Goal: Find specific page/section: Find specific page/section

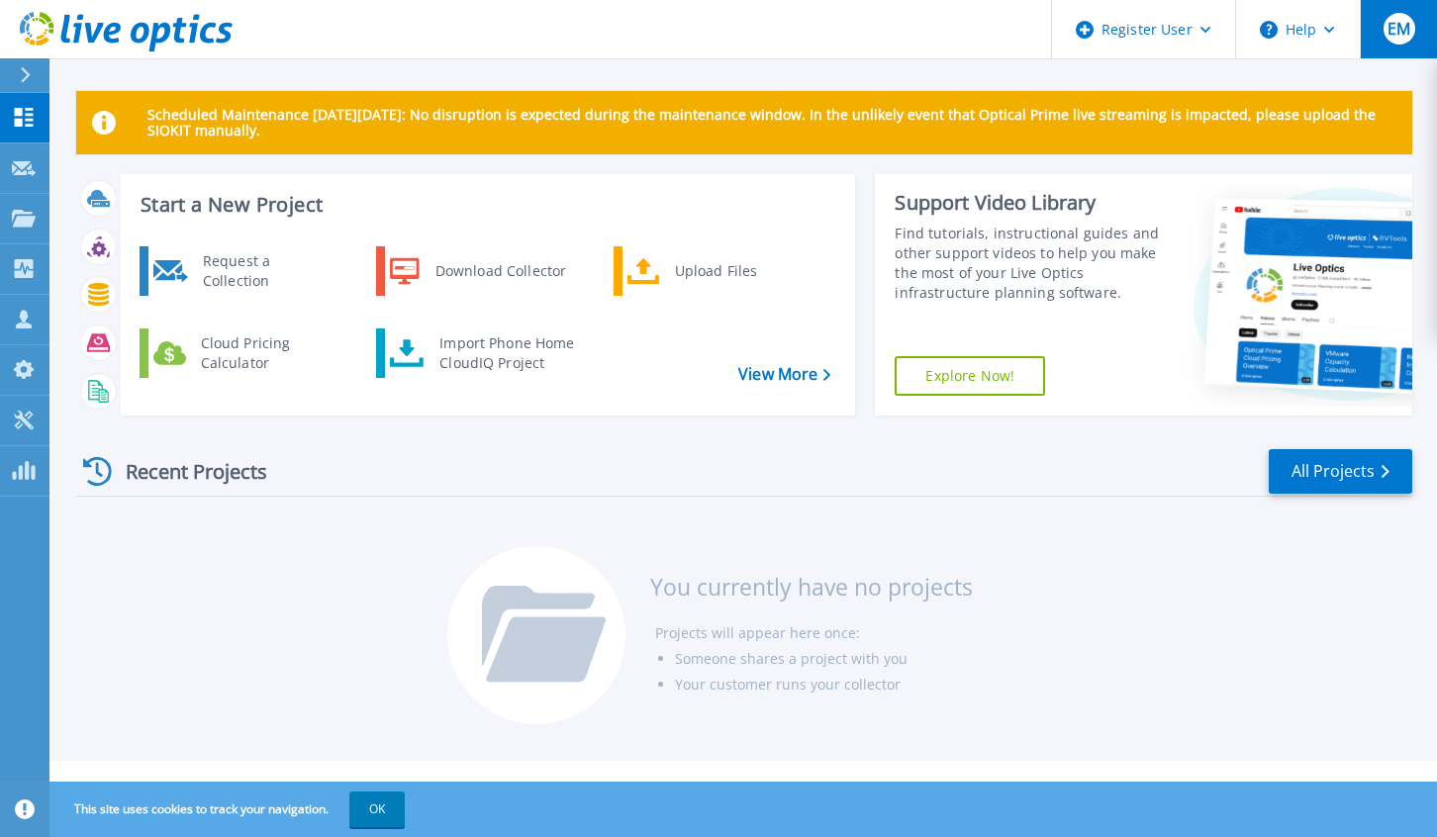
click at [1413, 38] on div "EM" at bounding box center [1399, 29] width 32 height 32
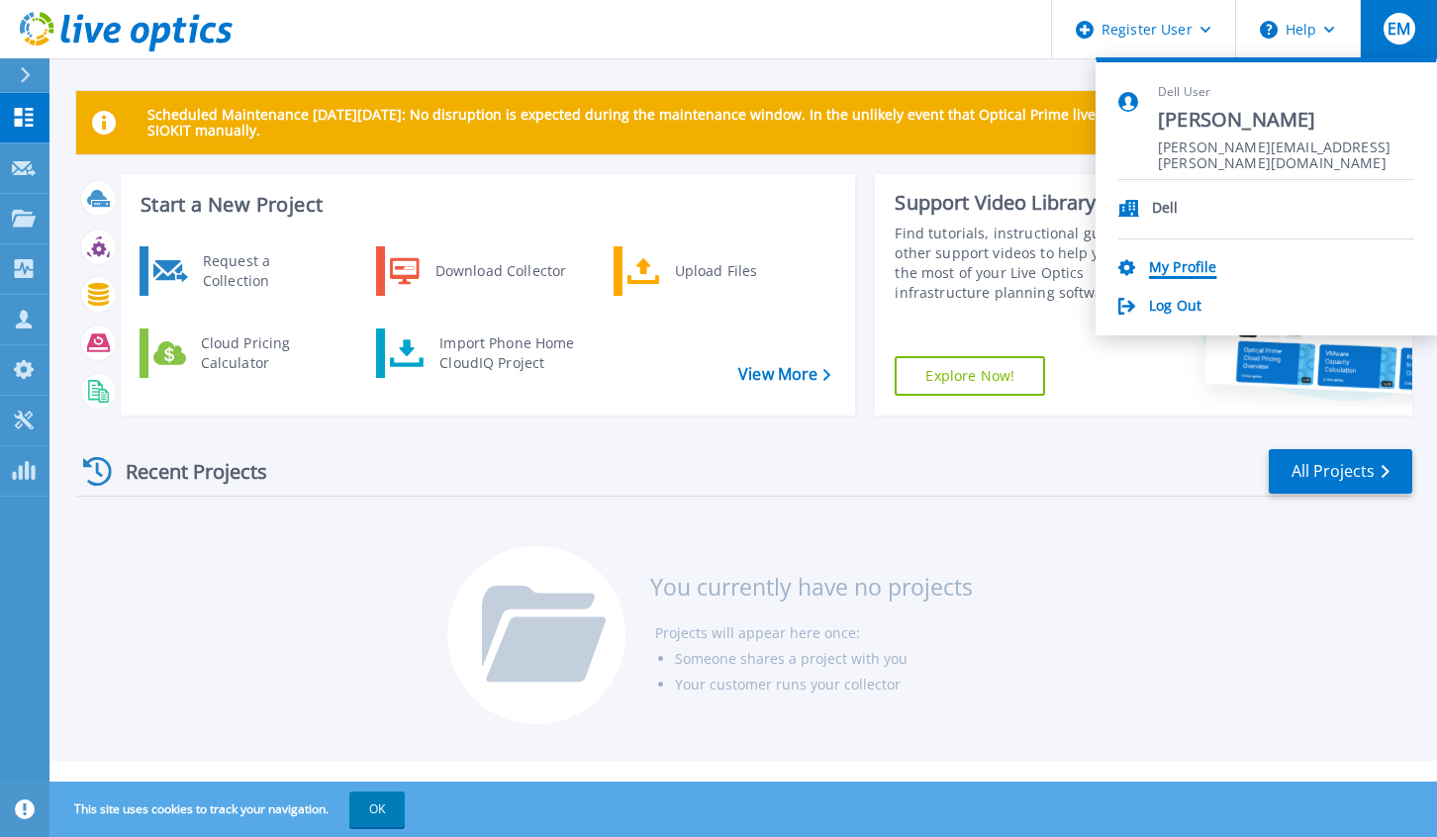
click at [1179, 266] on link "My Profile" at bounding box center [1182, 268] width 67 height 19
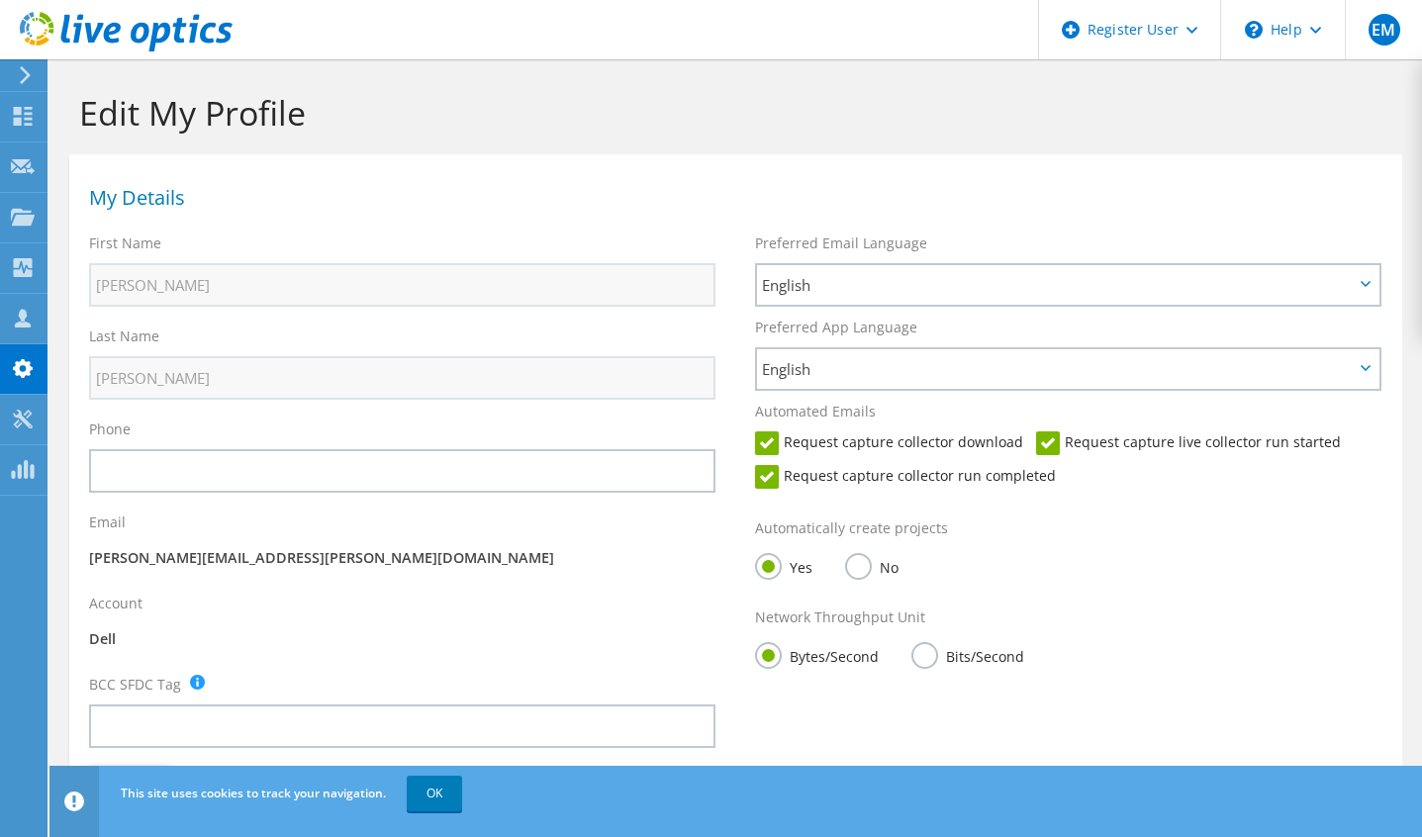
click at [22, 75] on icon at bounding box center [25, 75] width 15 height 18
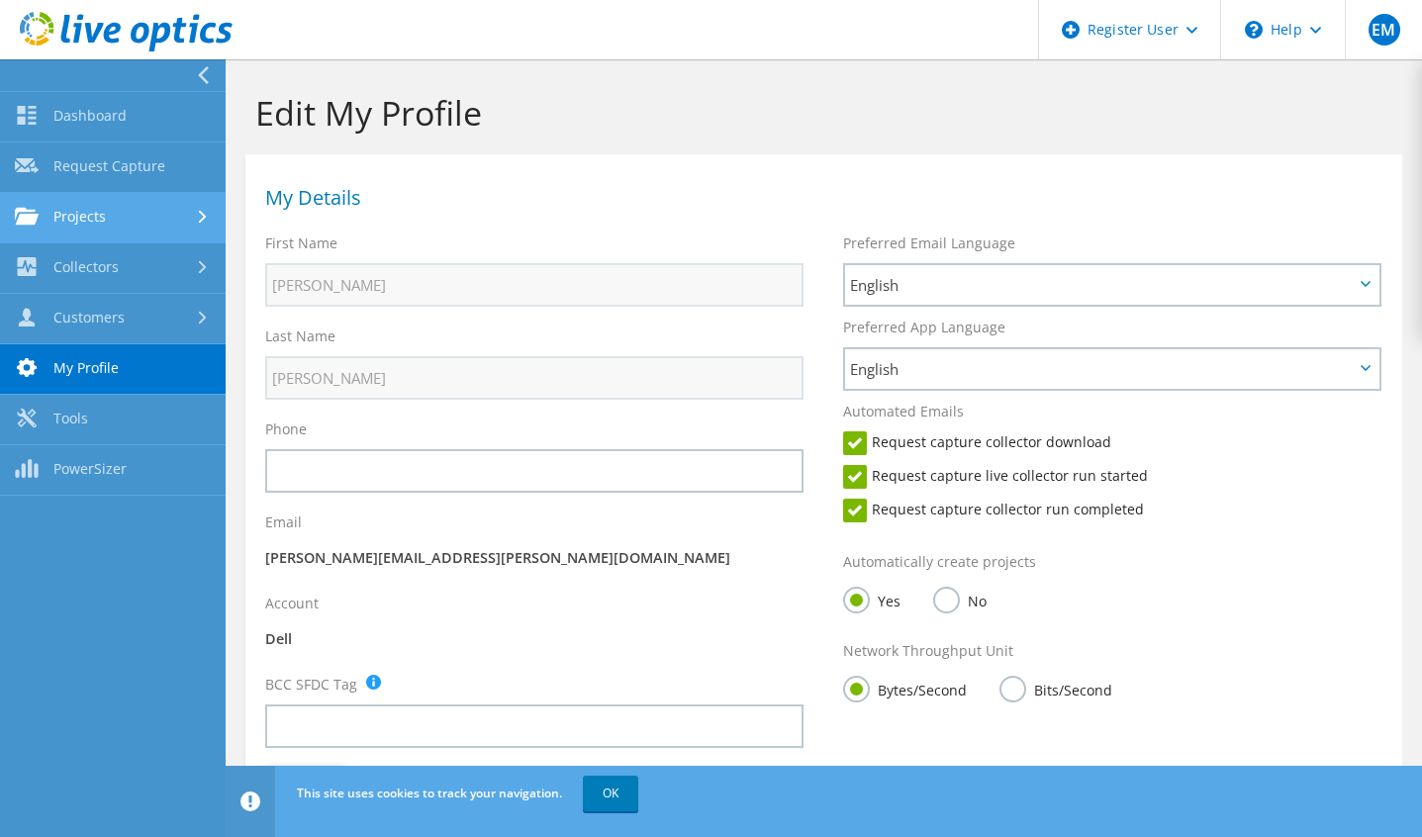
click at [96, 216] on link "Projects" at bounding box center [113, 218] width 226 height 50
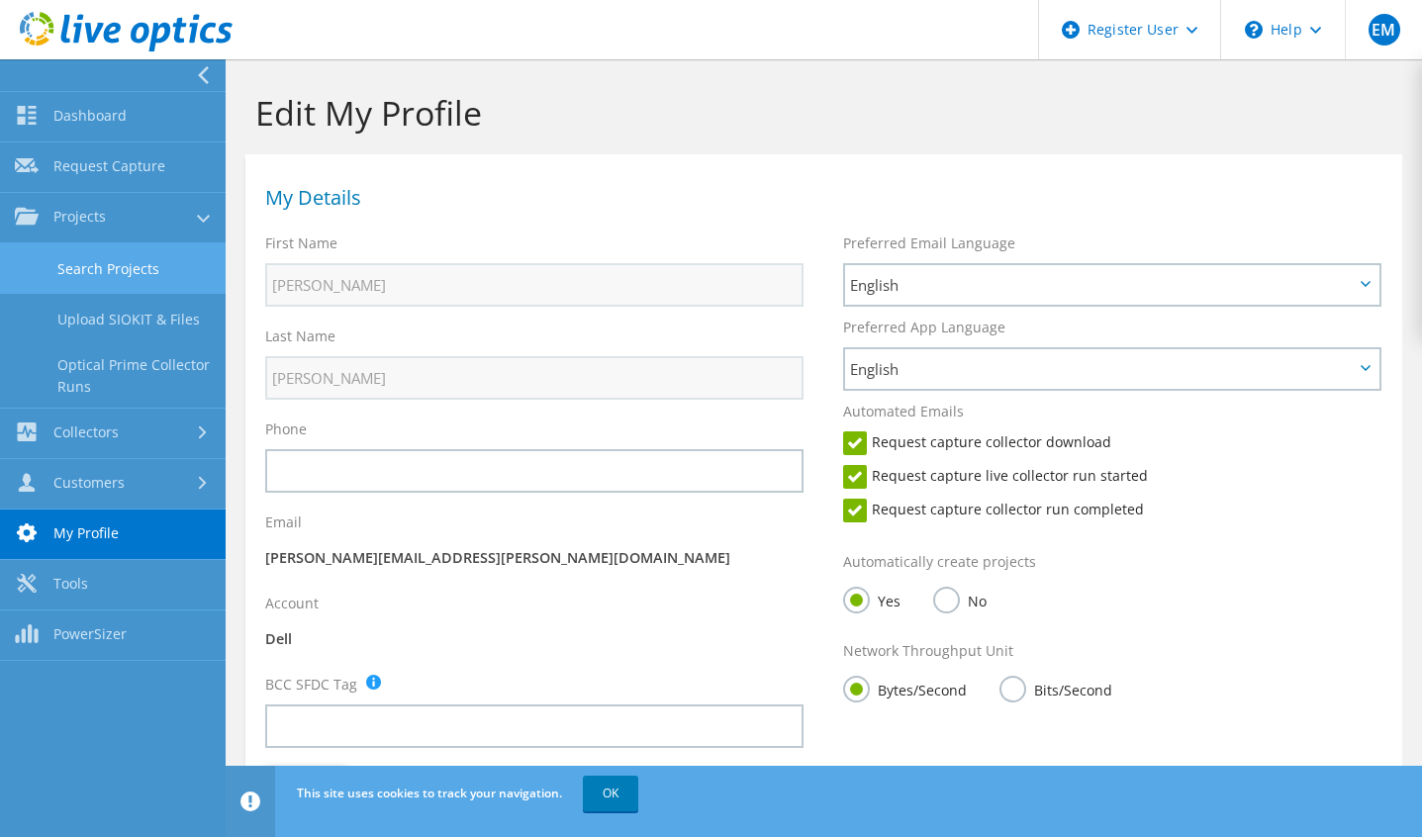
click at [81, 269] on link "Search Projects" at bounding box center [113, 268] width 226 height 50
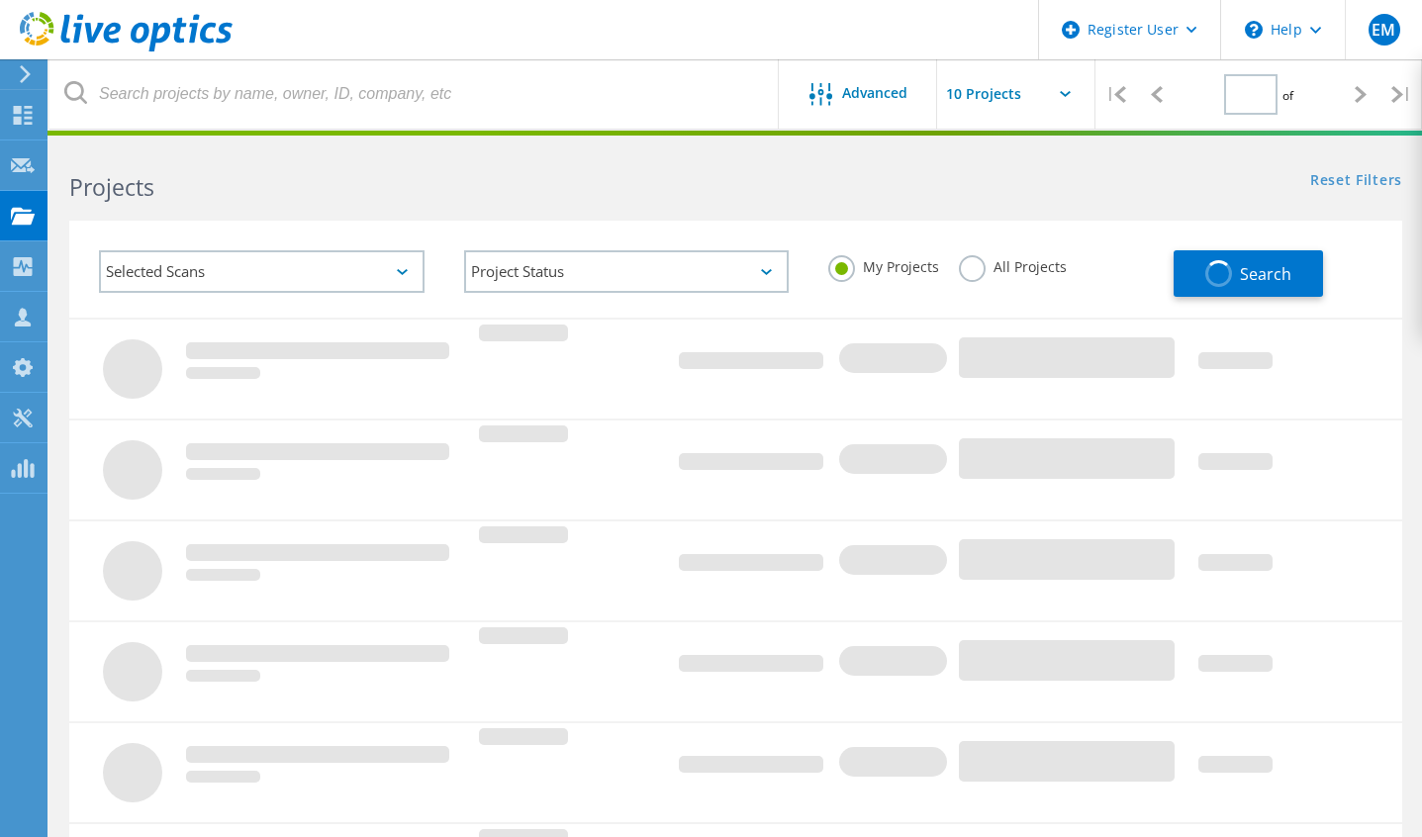
type input "1"
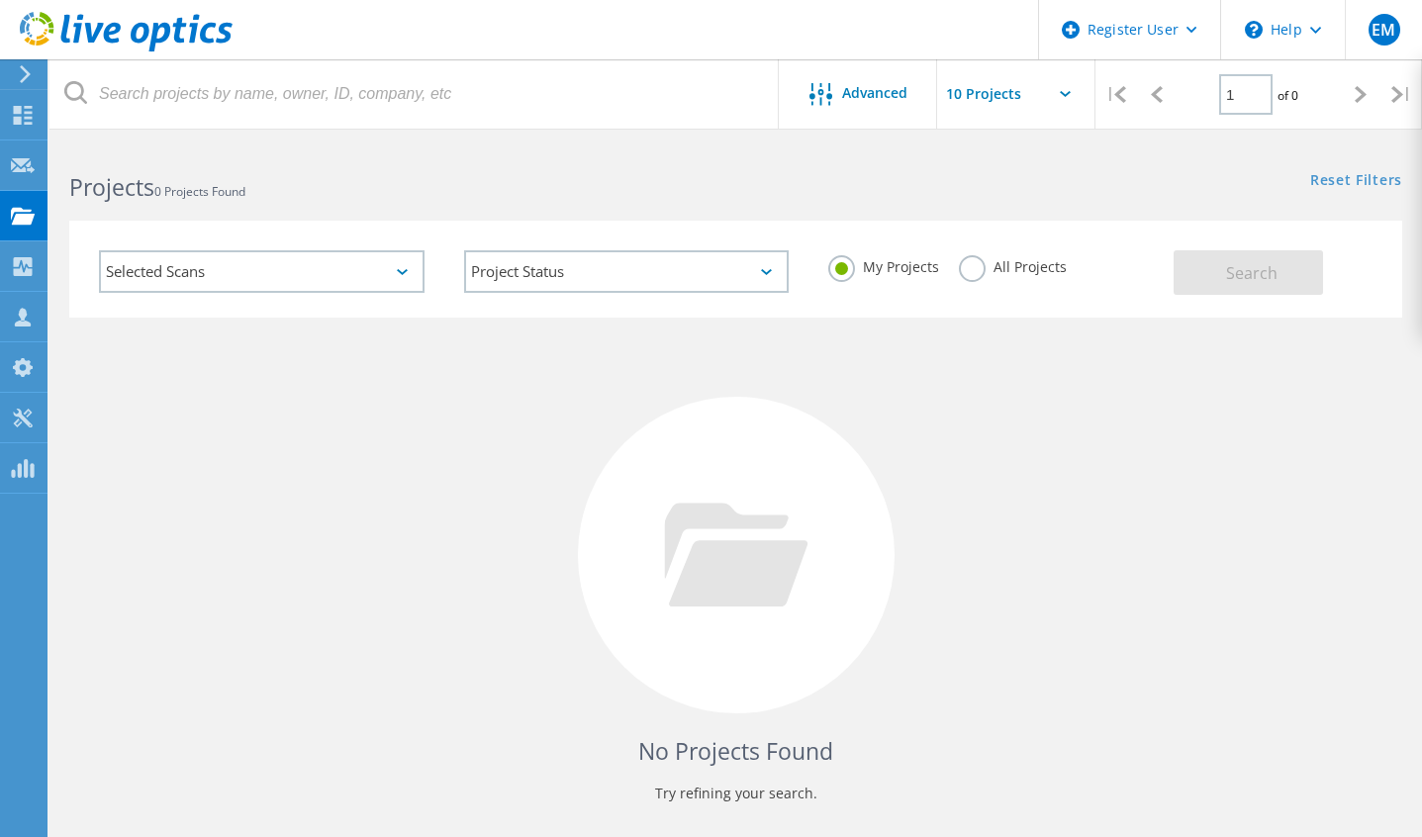
click at [327, 268] on div "Selected Scans" at bounding box center [262, 271] width 326 height 43
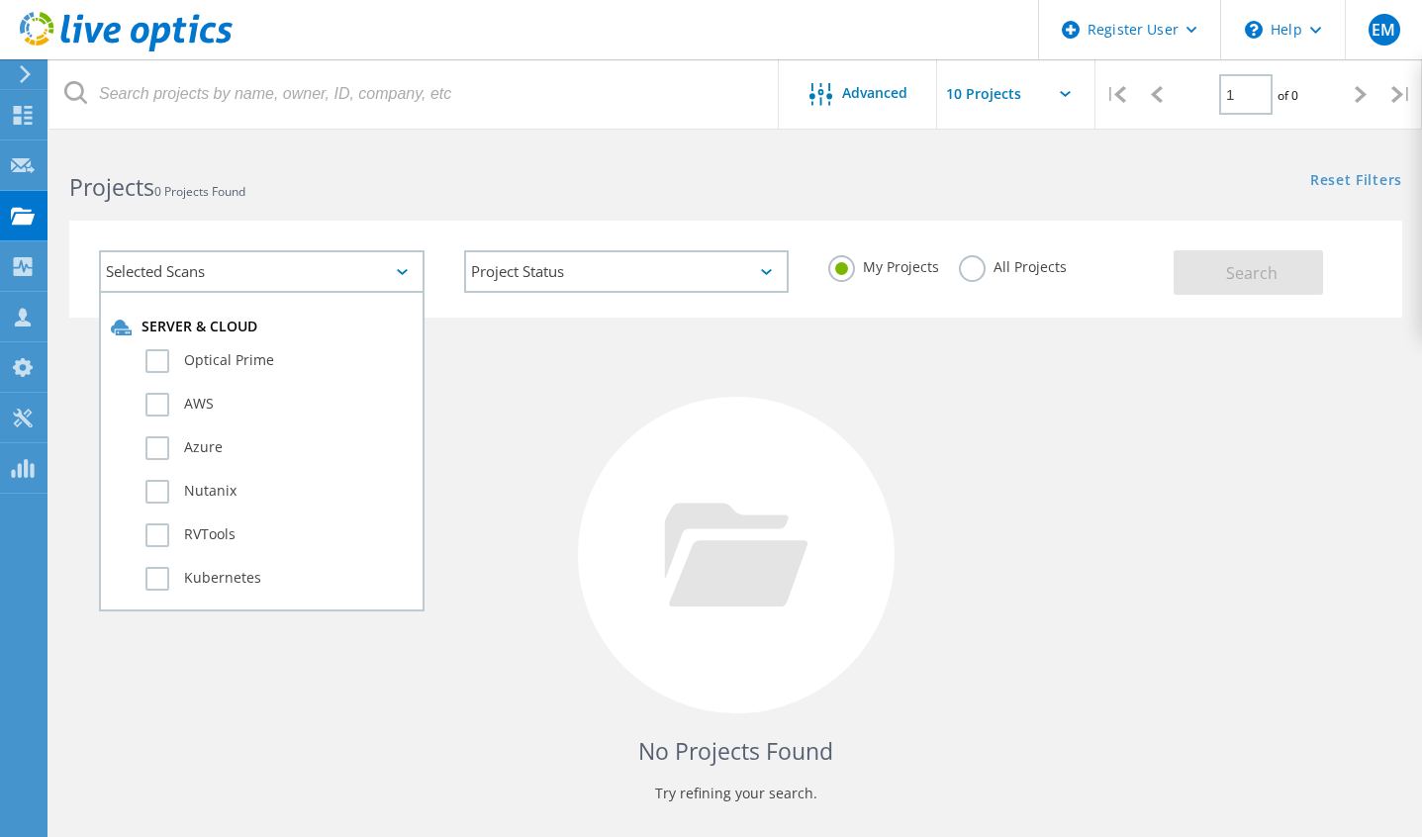
click at [581, 398] on div "No Projects Found Try refining your search." at bounding box center [735, 574] width 1333 height 512
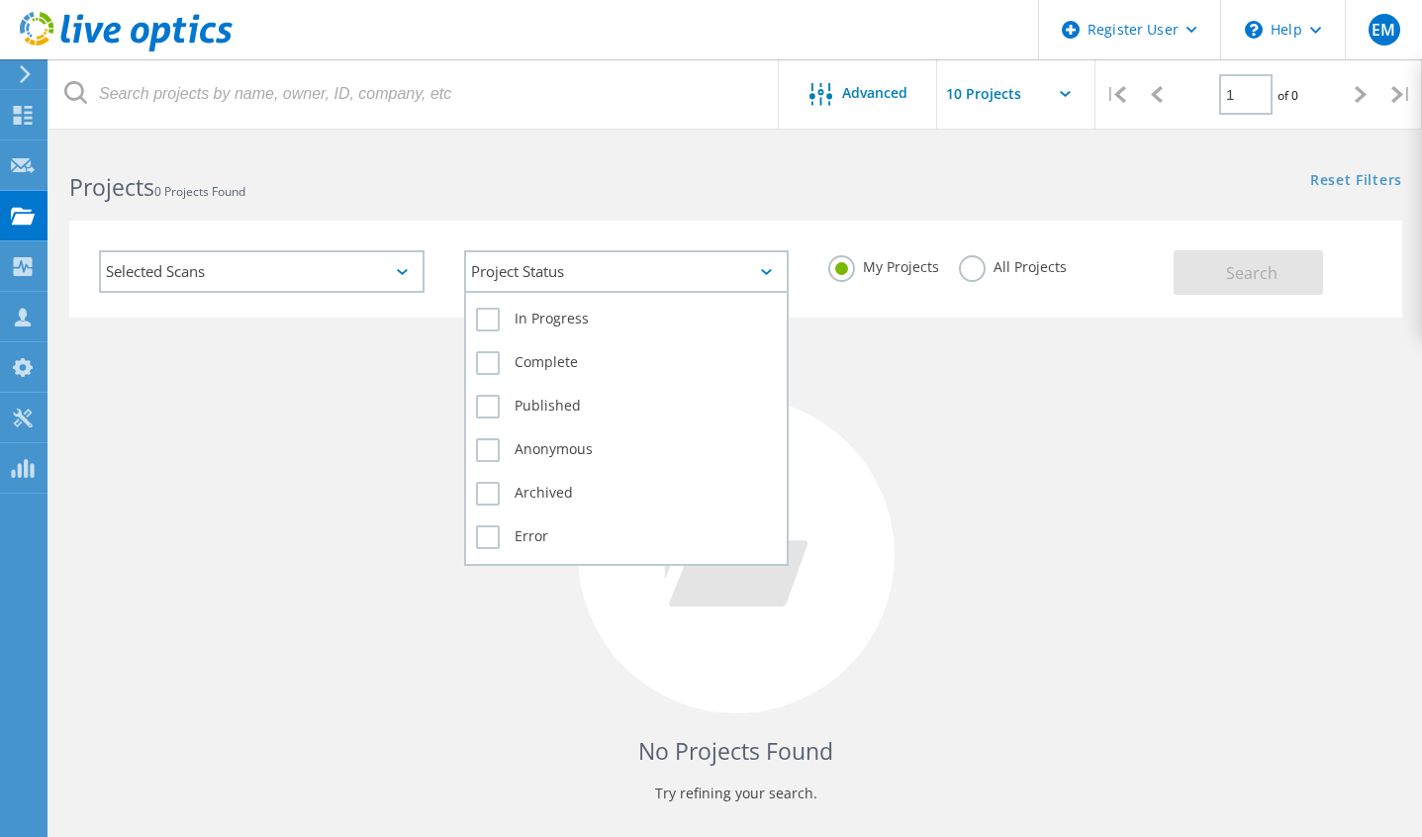
click at [610, 271] on div "Project Status" at bounding box center [627, 271] width 326 height 43
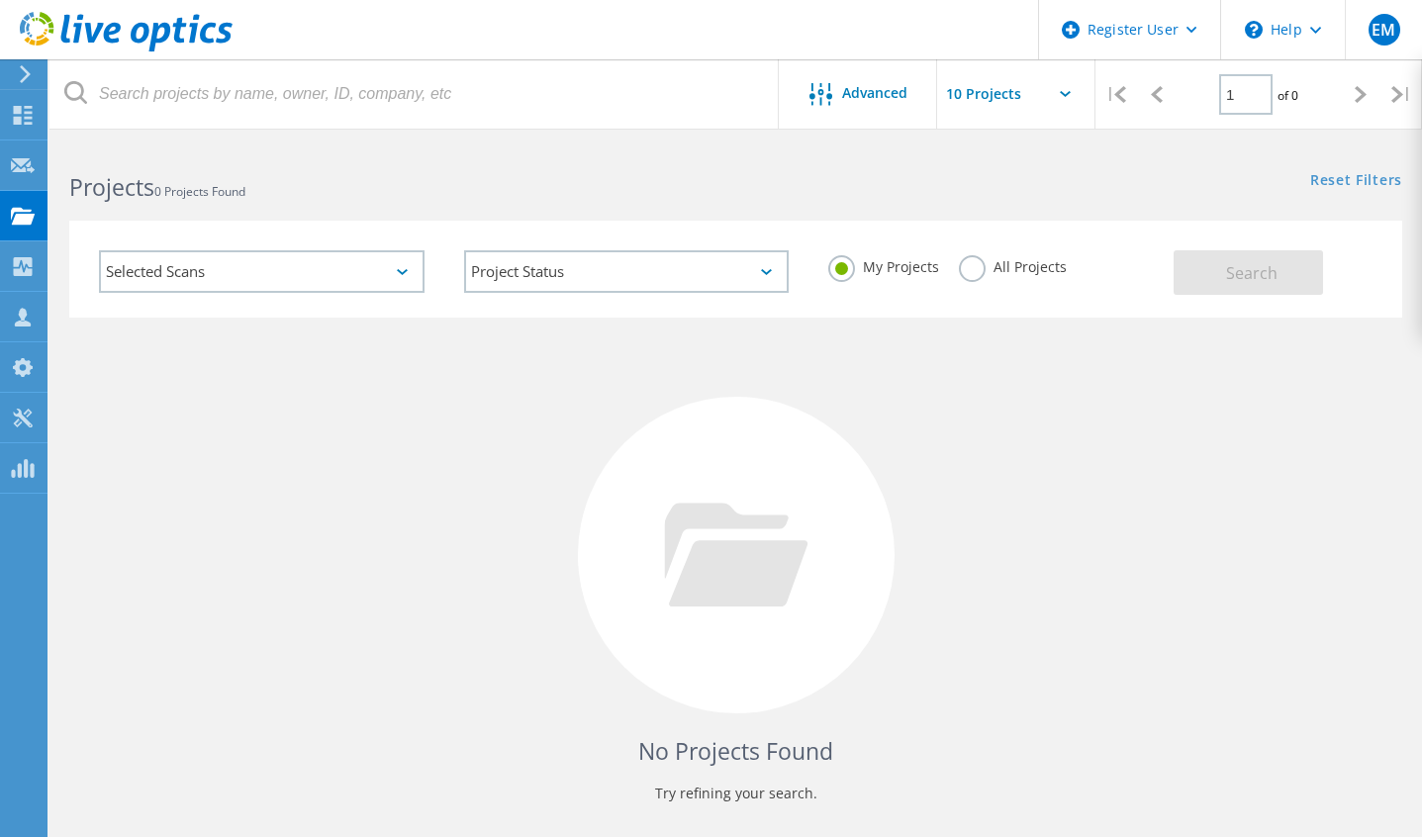
click at [389, 441] on div "No Projects Found Try refining your search." at bounding box center [735, 574] width 1333 height 512
click at [966, 274] on label "All Projects" at bounding box center [1013, 264] width 108 height 19
click at [0, 0] on input "All Projects" at bounding box center [0, 0] width 0 height 0
click at [1251, 288] on button "Search" at bounding box center [1248, 272] width 149 height 45
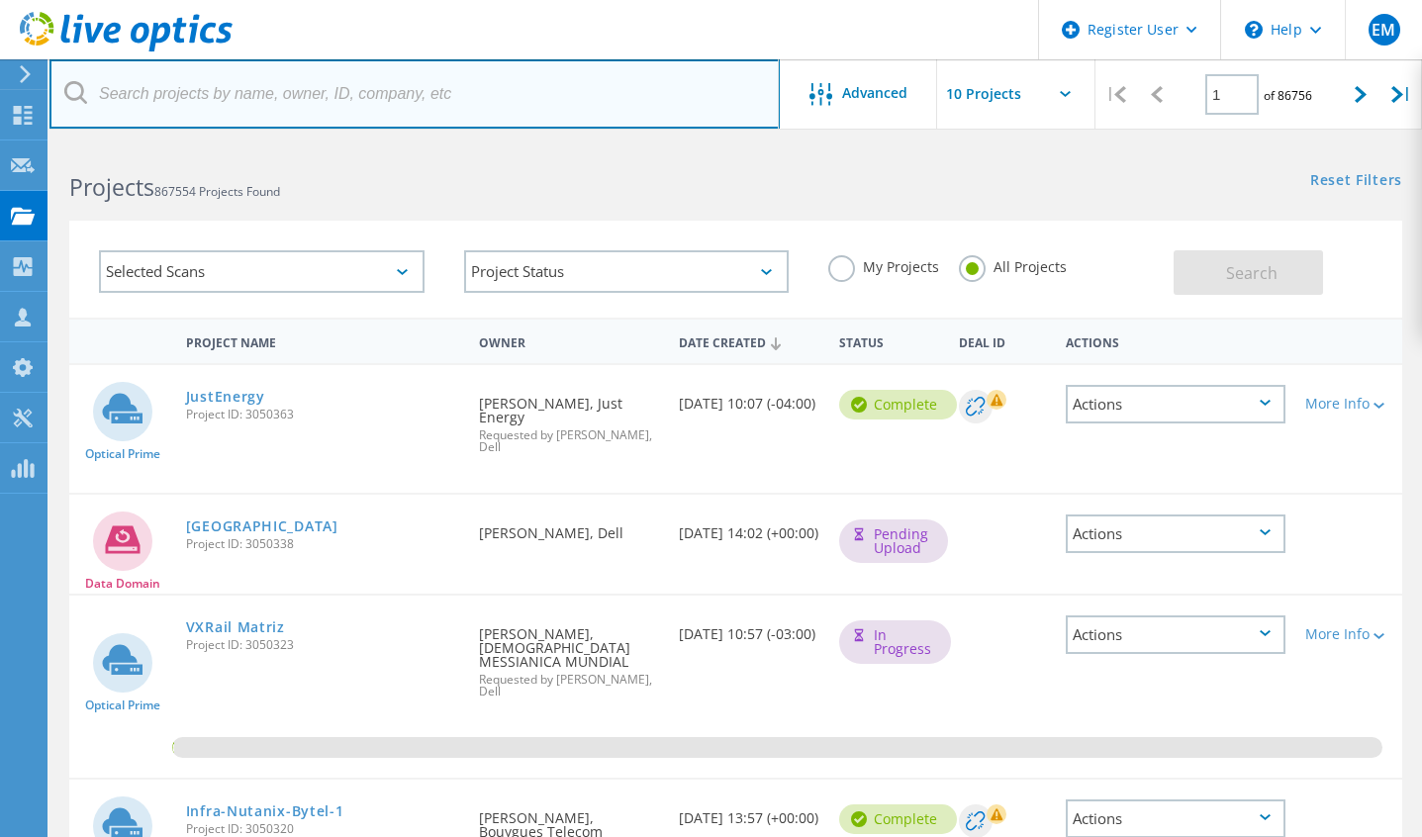
click at [230, 109] on input "text" at bounding box center [414, 93] width 730 height 69
paste input "3047918"
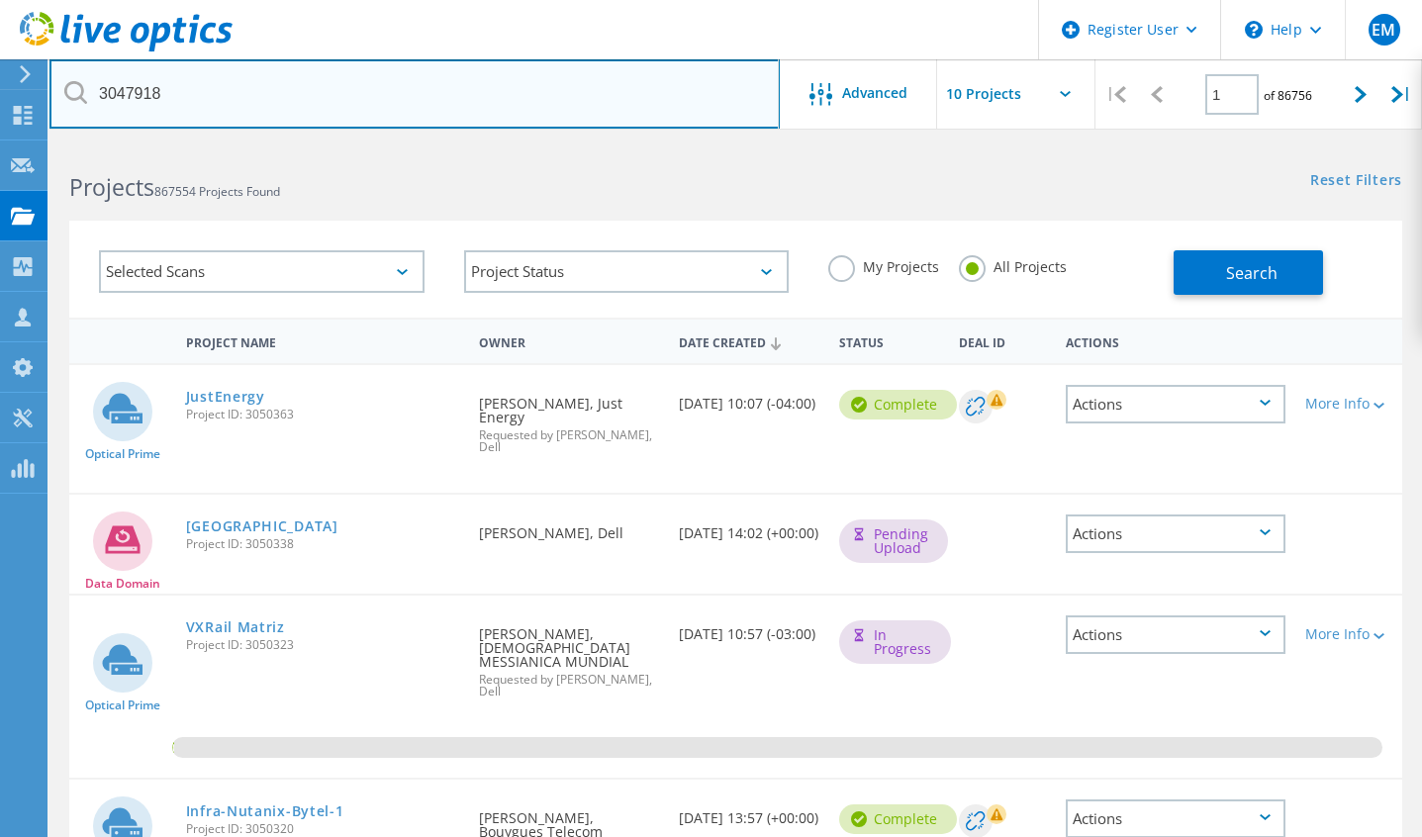
type input "3047918"
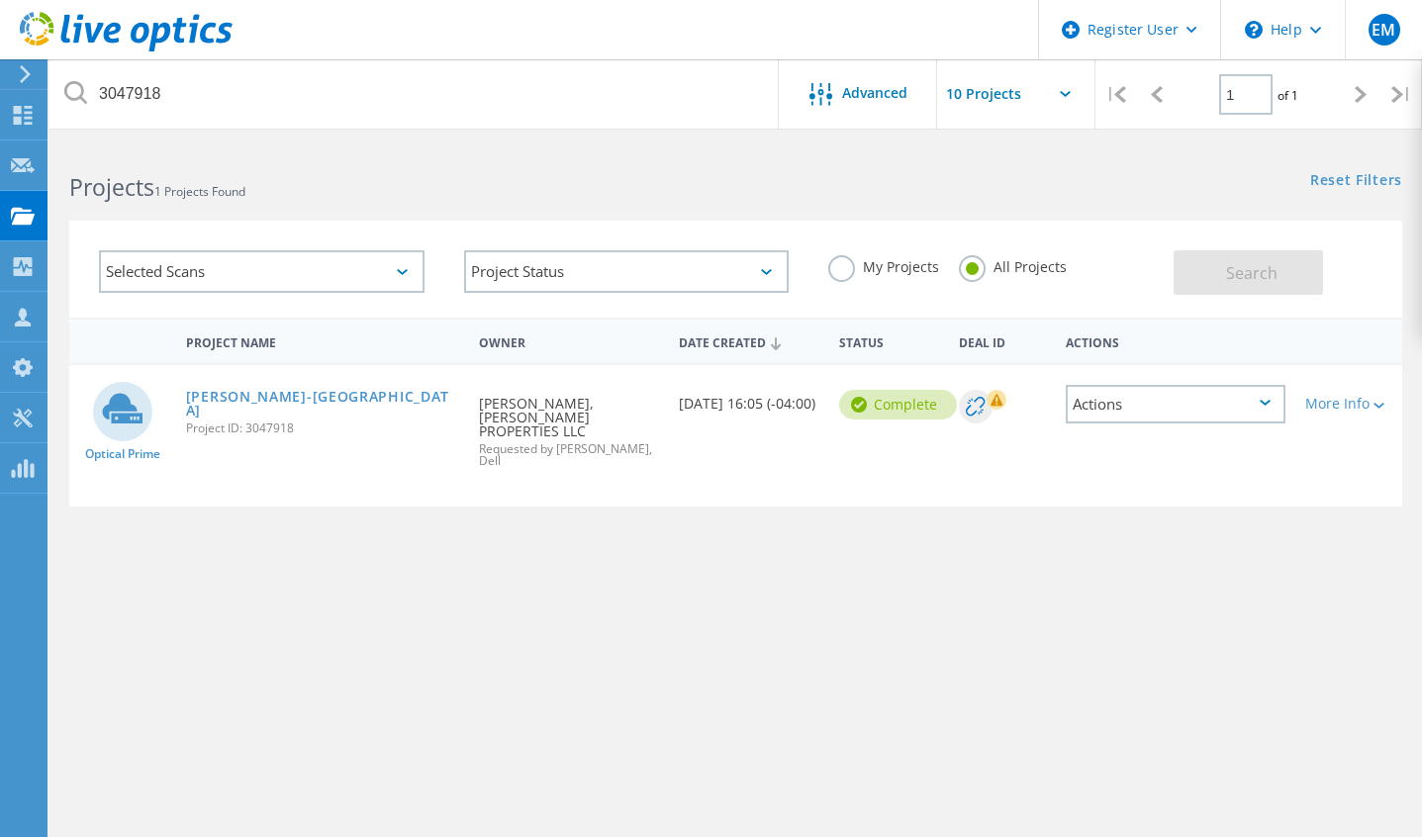
click at [1175, 421] on div "Actions" at bounding box center [1176, 404] width 220 height 39
click at [1352, 406] on div "More Info" at bounding box center [1348, 404] width 87 height 14
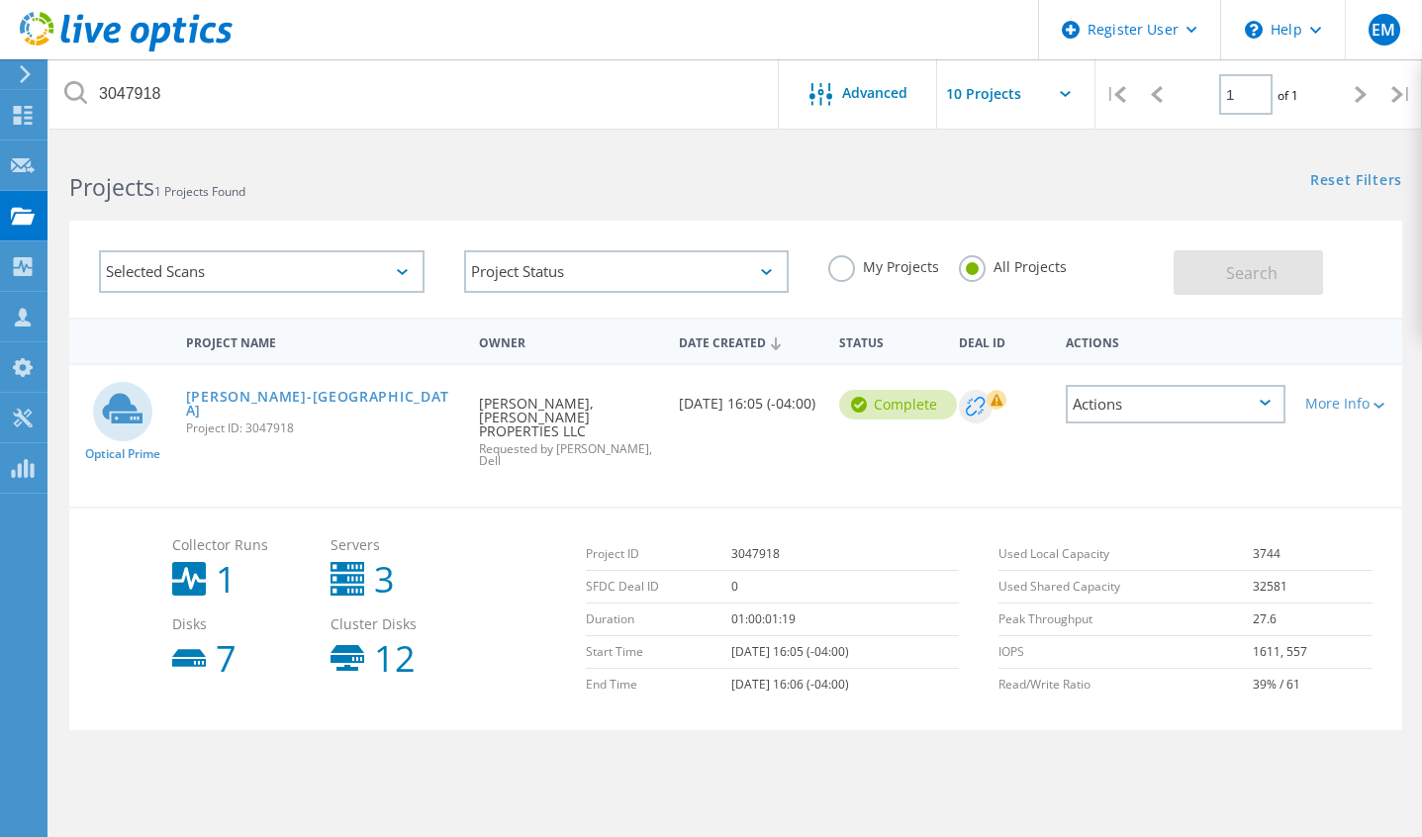
click at [987, 406] on circle at bounding box center [976, 407] width 34 height 34
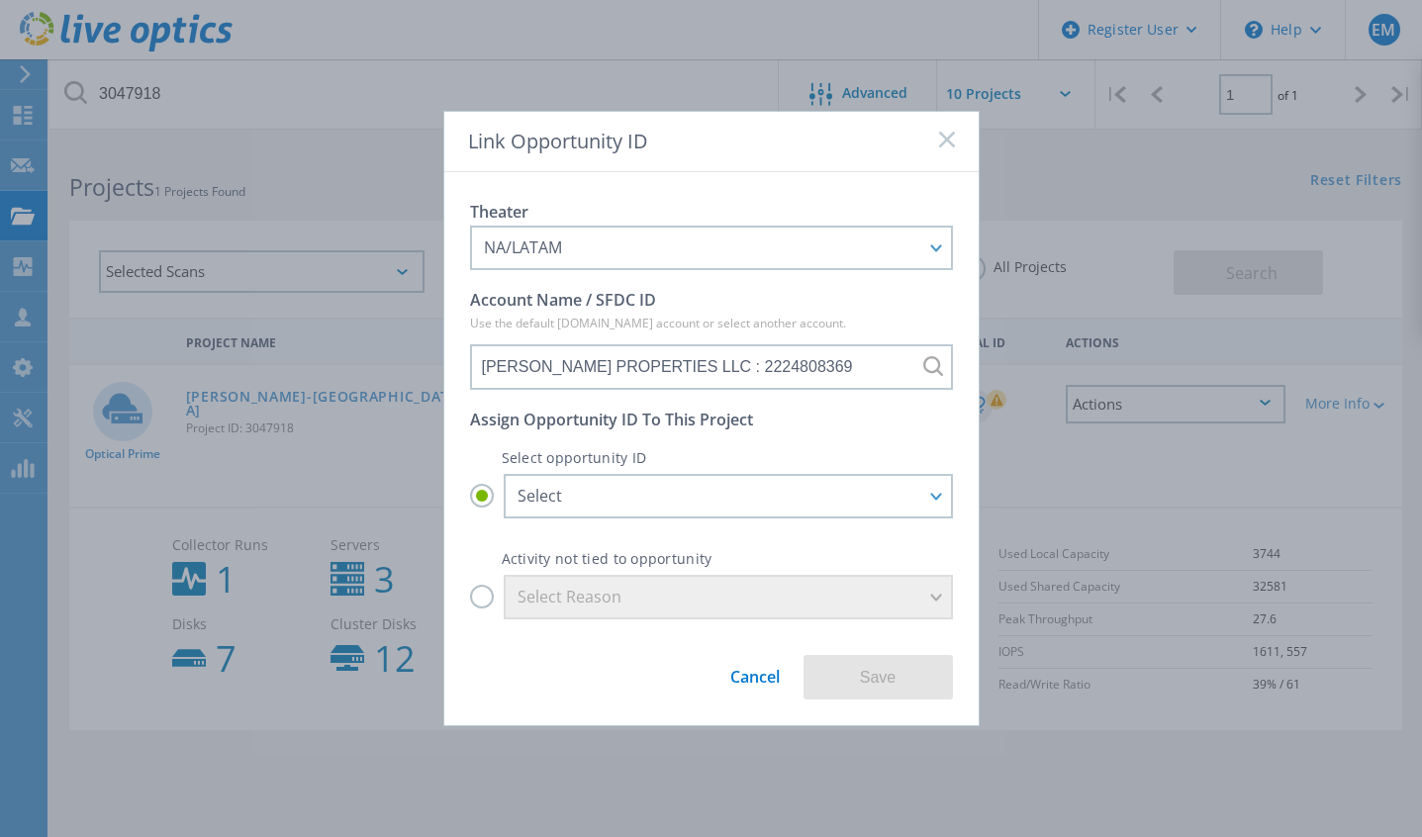
click at [758, 684] on link "Cancel" at bounding box center [754, 669] width 49 height 37
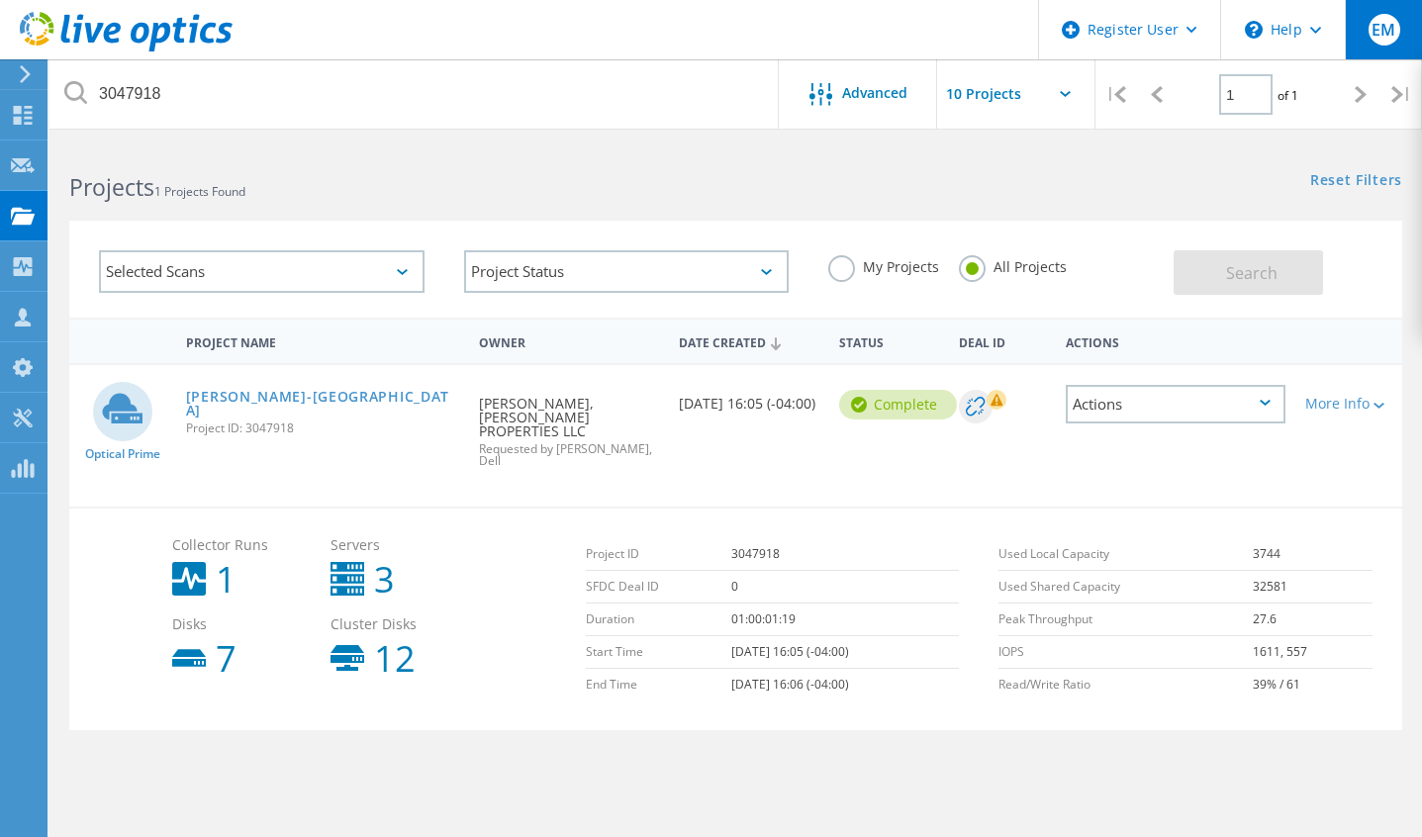
click at [1371, 37] on span "EM" at bounding box center [1383, 30] width 24 height 16
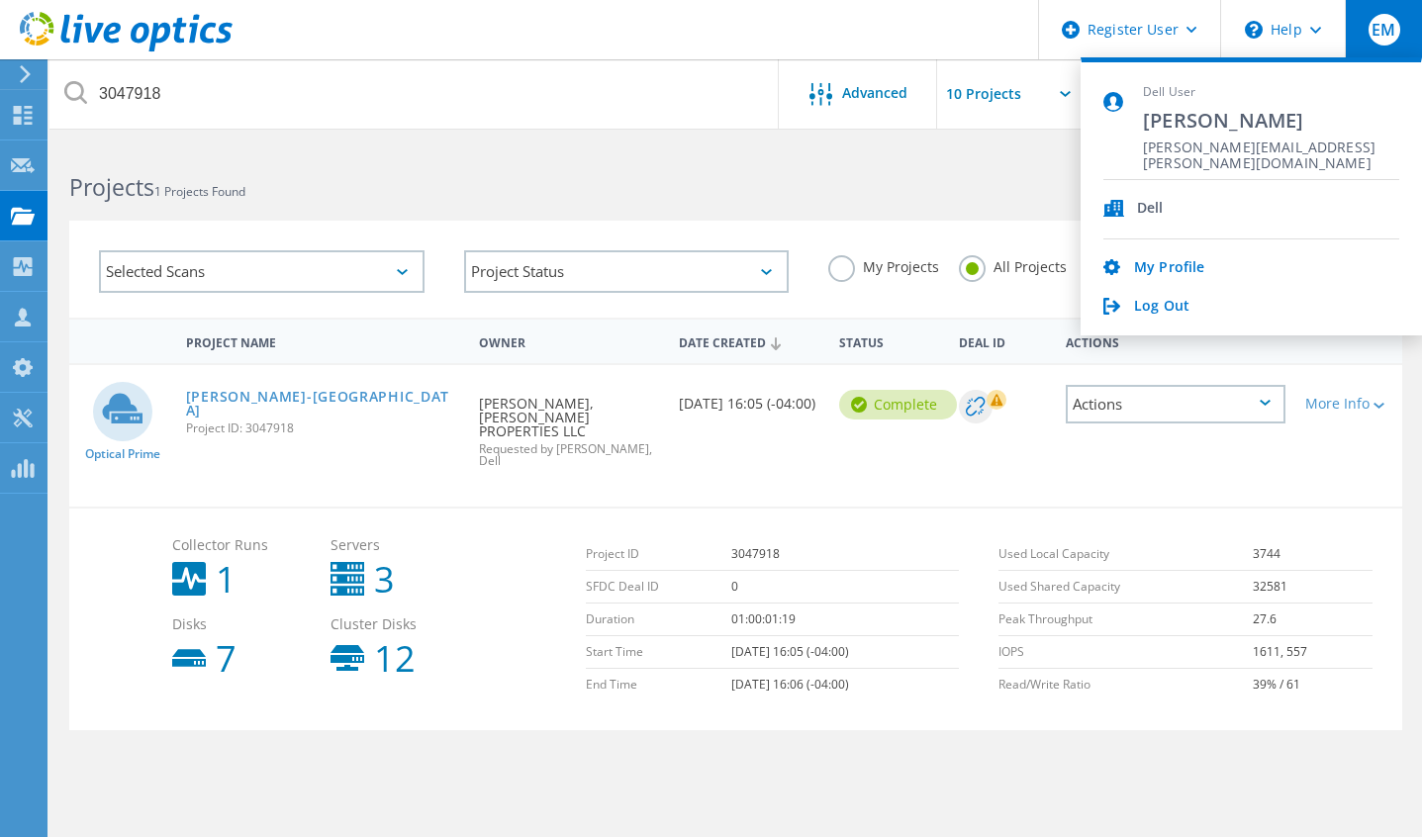
click at [275, 423] on span "Project ID: 3047918" at bounding box center [322, 429] width 273 height 12
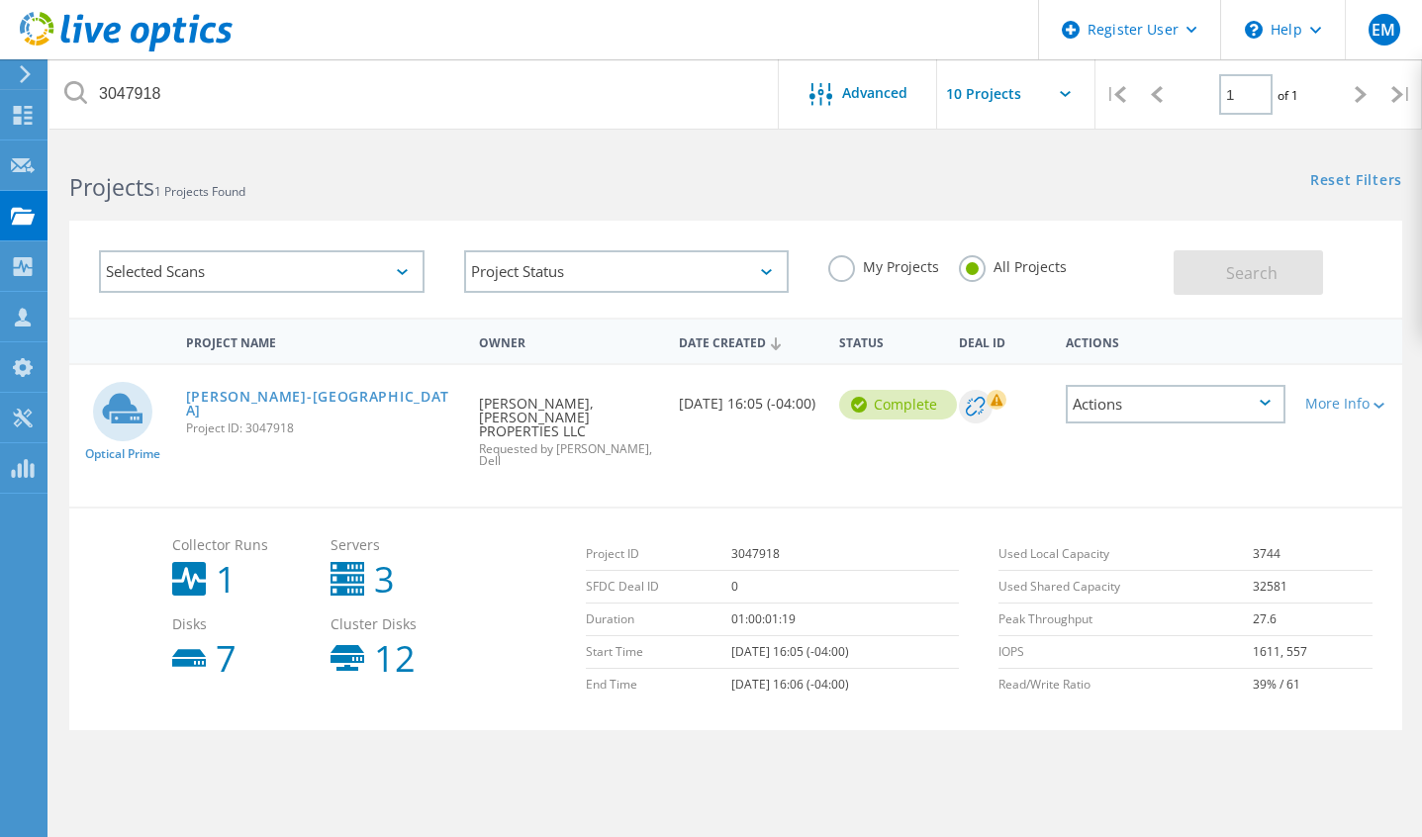
click at [275, 423] on span "Project ID: 3047918" at bounding box center [322, 429] width 273 height 12
copy span "3047918"
click at [1376, 38] on span "EM" at bounding box center [1383, 30] width 24 height 16
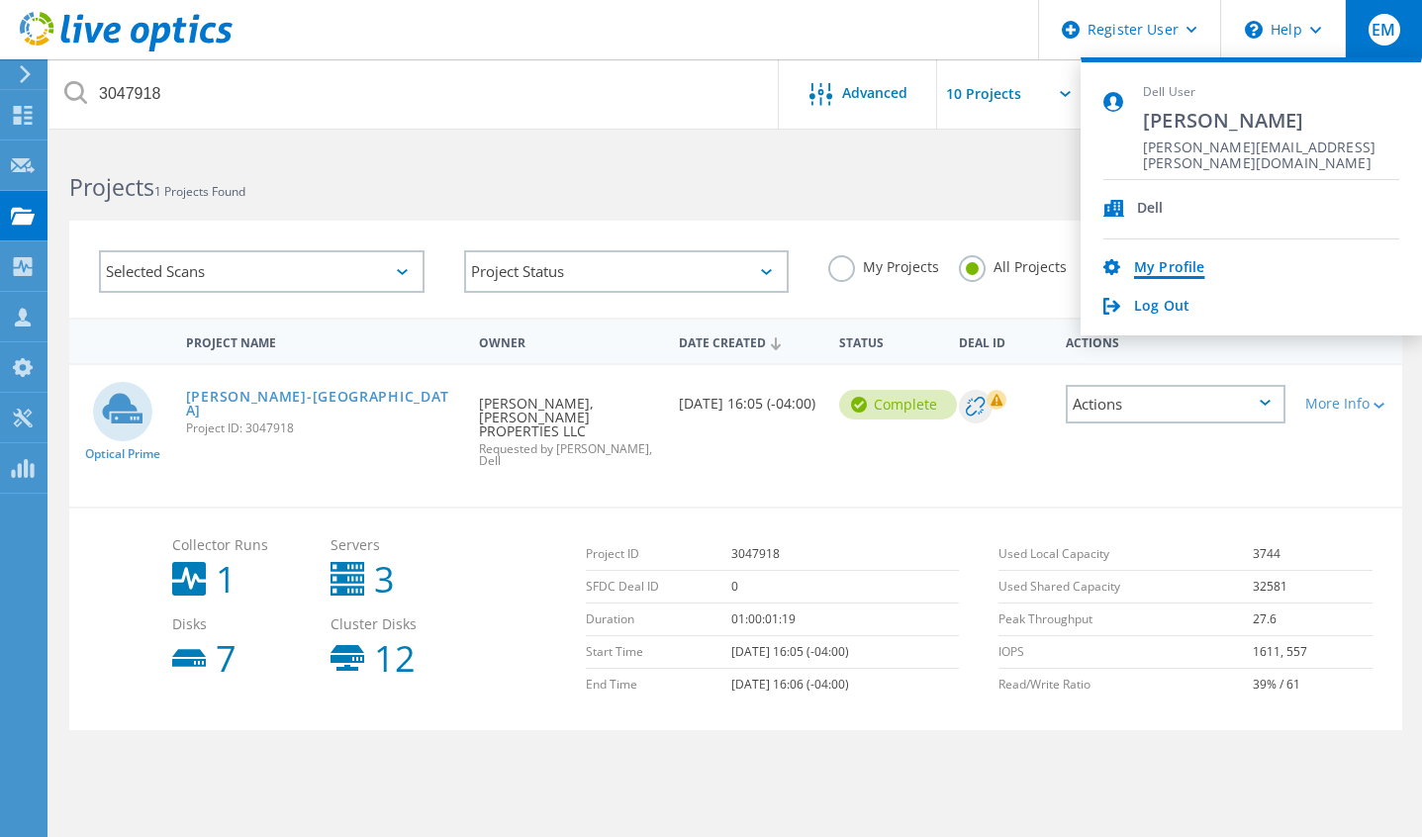
click at [1177, 277] on link "My Profile" at bounding box center [1169, 268] width 70 height 19
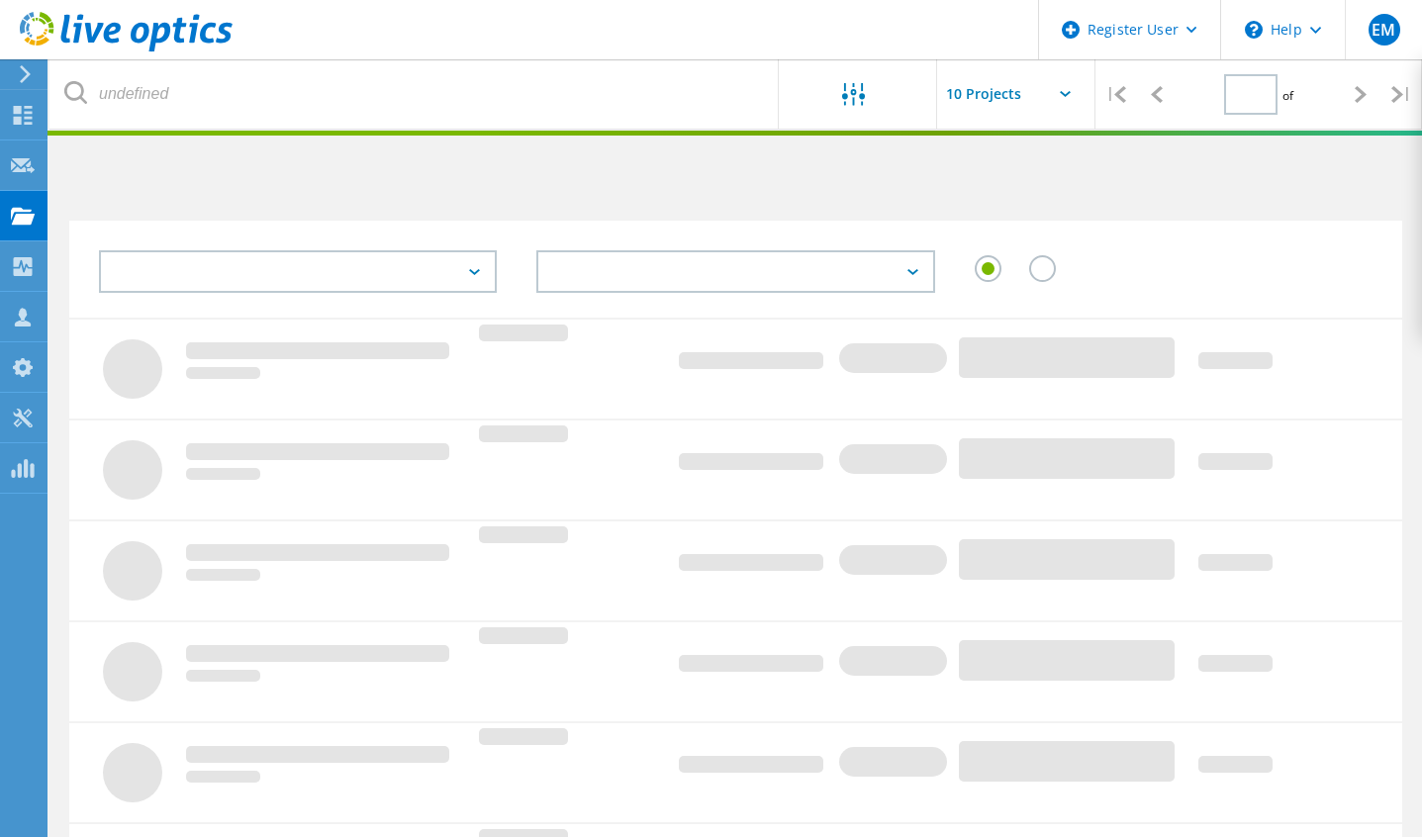
type input "1"
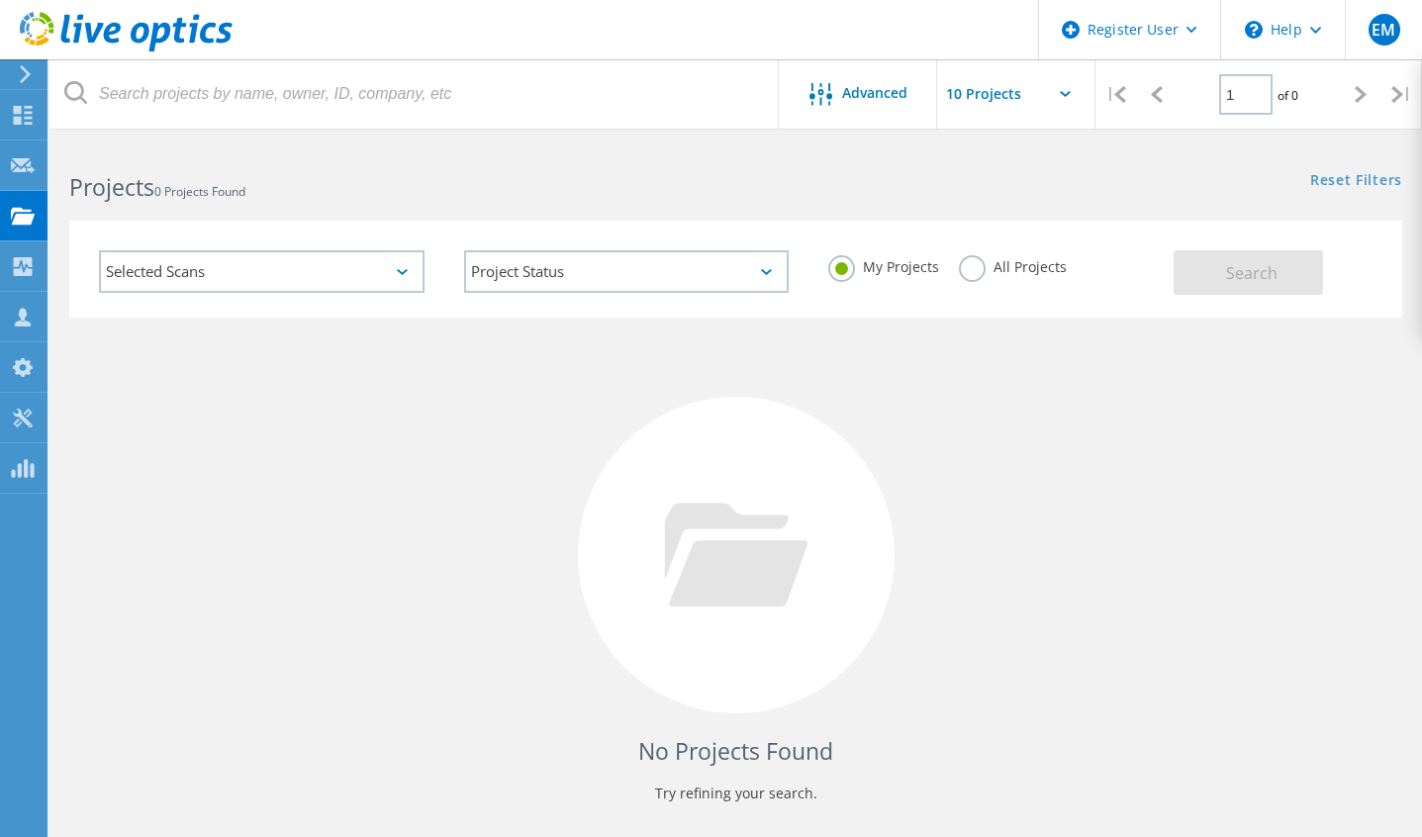
click at [1089, 399] on div "No Projects Found Try refining your search." at bounding box center [735, 574] width 1333 height 512
click at [994, 100] on input "text" at bounding box center [1036, 93] width 198 height 69
click at [1115, 481] on div "No Projects Found Try refining your search." at bounding box center [735, 574] width 1333 height 512
click at [1011, 268] on label "All Projects" at bounding box center [1013, 264] width 108 height 19
click at [0, 0] on input "All Projects" at bounding box center [0, 0] width 0 height 0
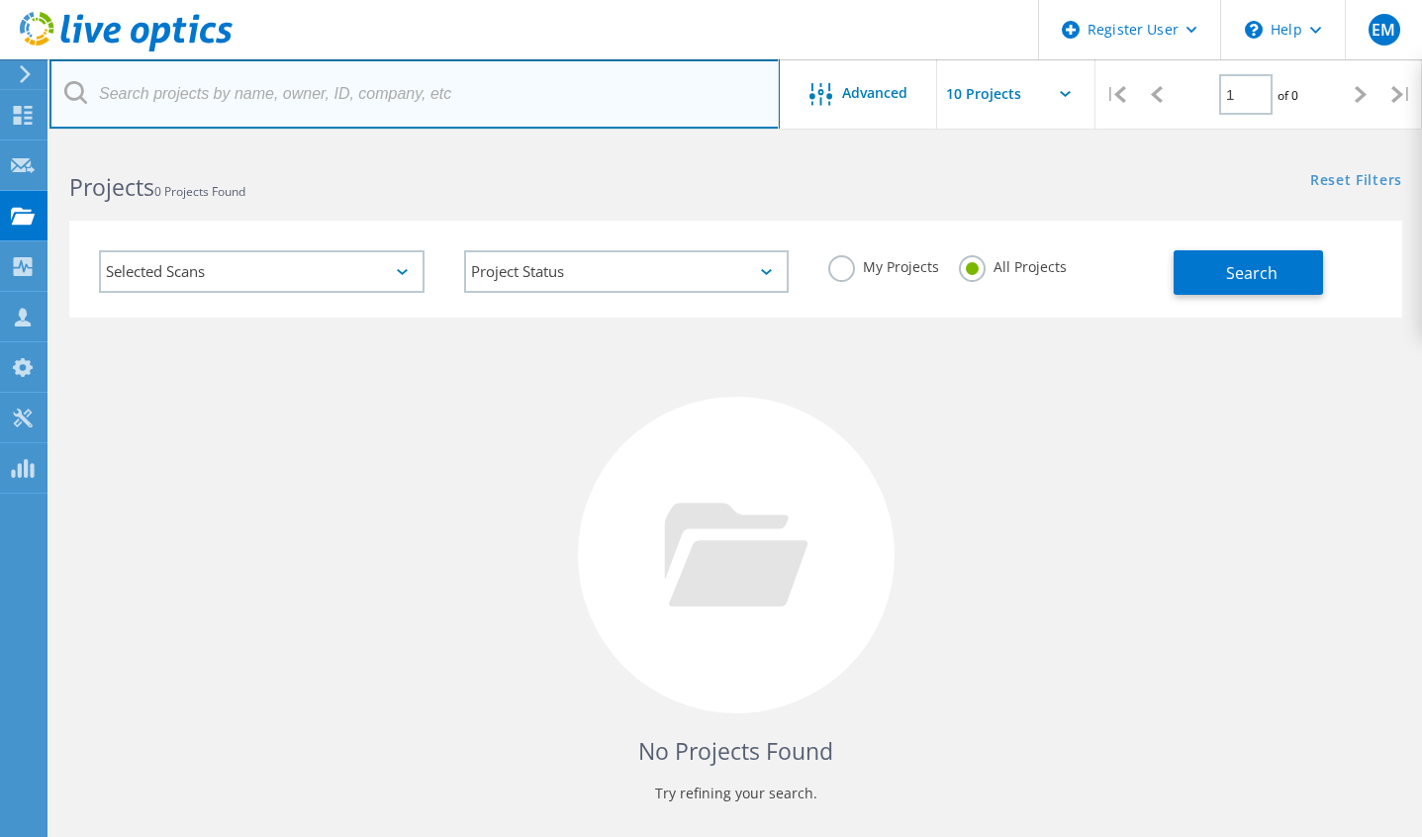
click at [213, 107] on input "text" at bounding box center [414, 93] width 730 height 69
paste input "3047918"
type input "3047918"
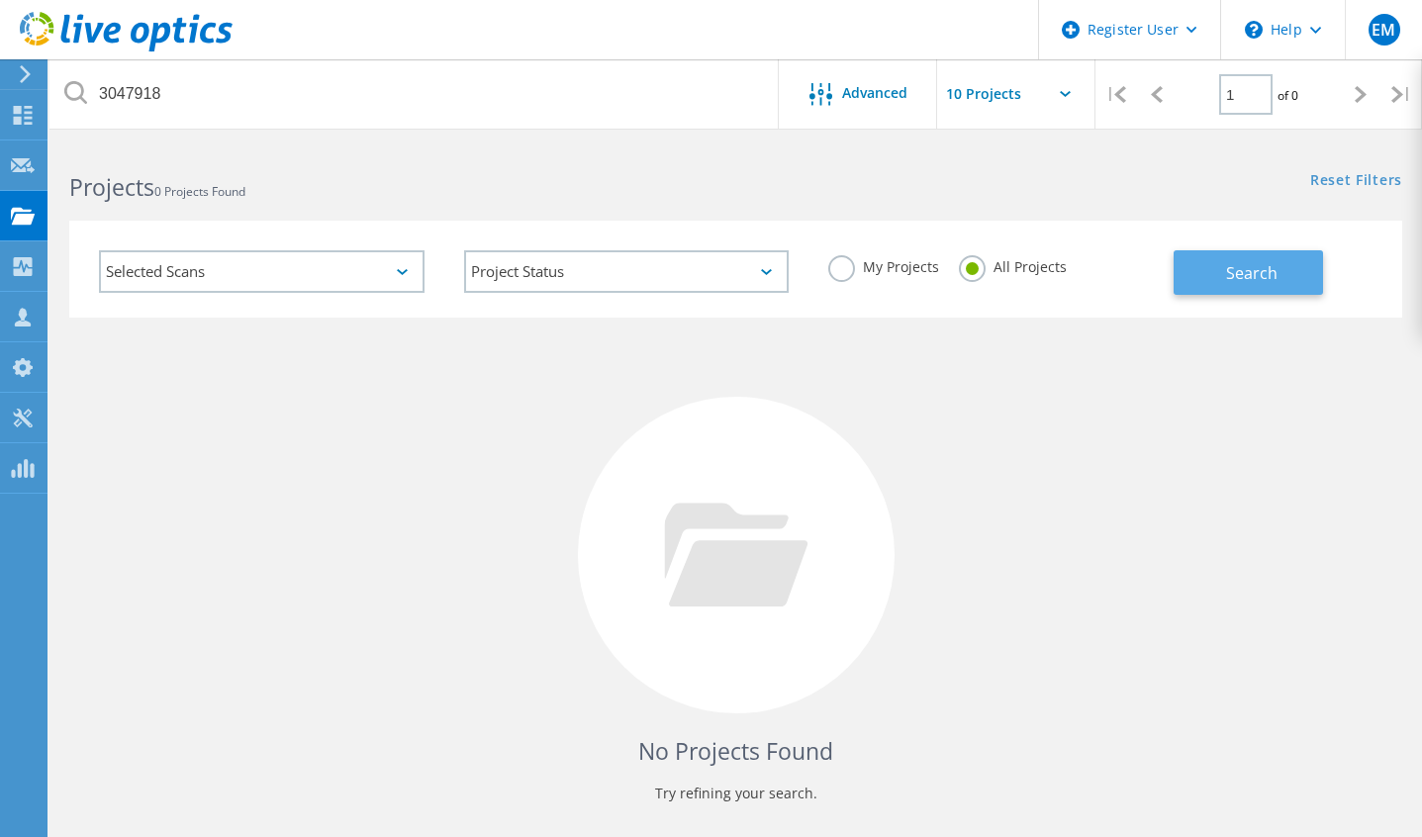
click at [1236, 288] on button "Search" at bounding box center [1248, 272] width 149 height 45
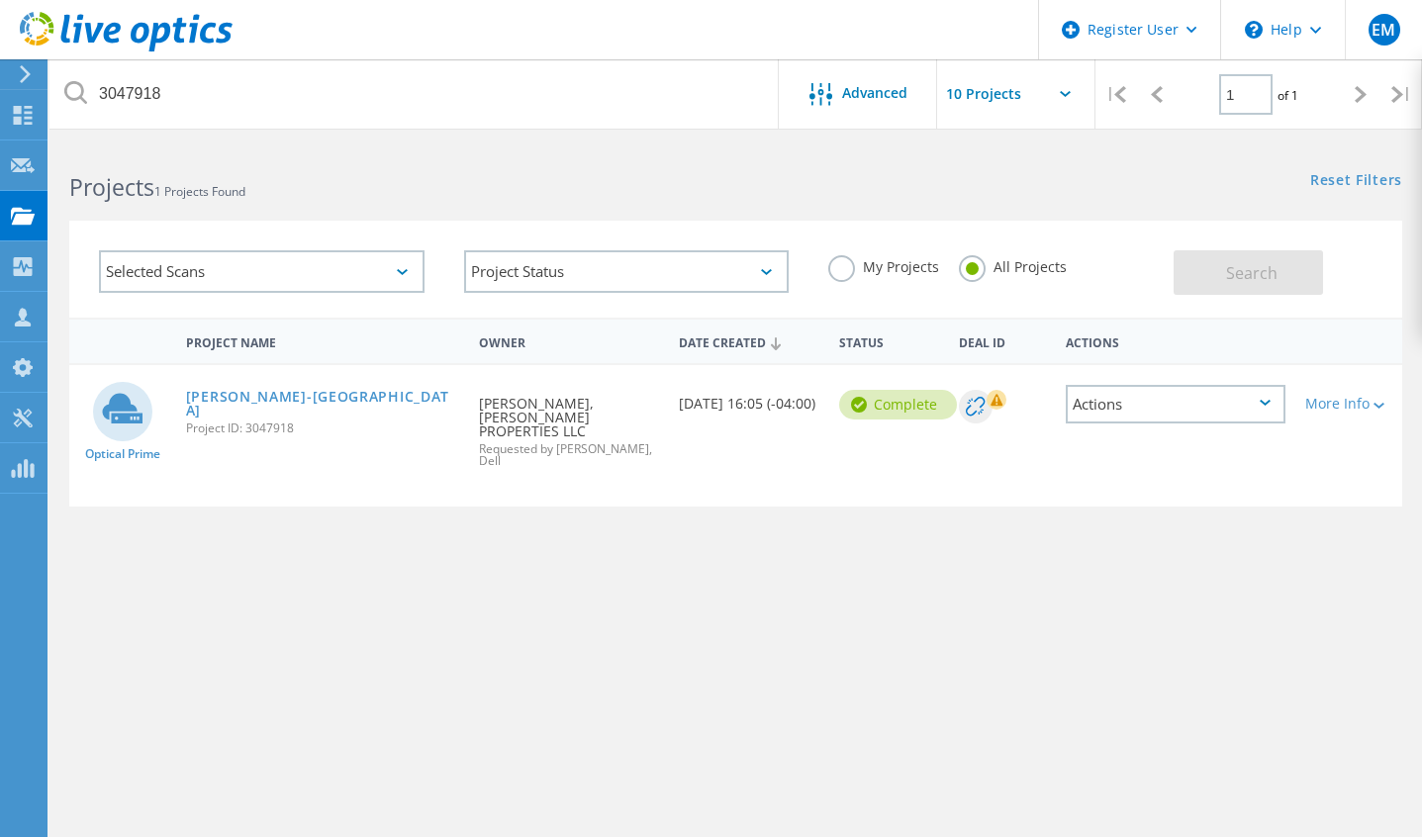
click at [1147, 409] on div "Actions" at bounding box center [1176, 404] width 220 height 39
click at [1169, 593] on div "Project Name Owner Date Created Status Deal Id Actions Optical Prime [PERSON_NA…" at bounding box center [735, 575] width 1333 height 515
click at [1344, 406] on div "More Info" at bounding box center [1348, 404] width 87 height 14
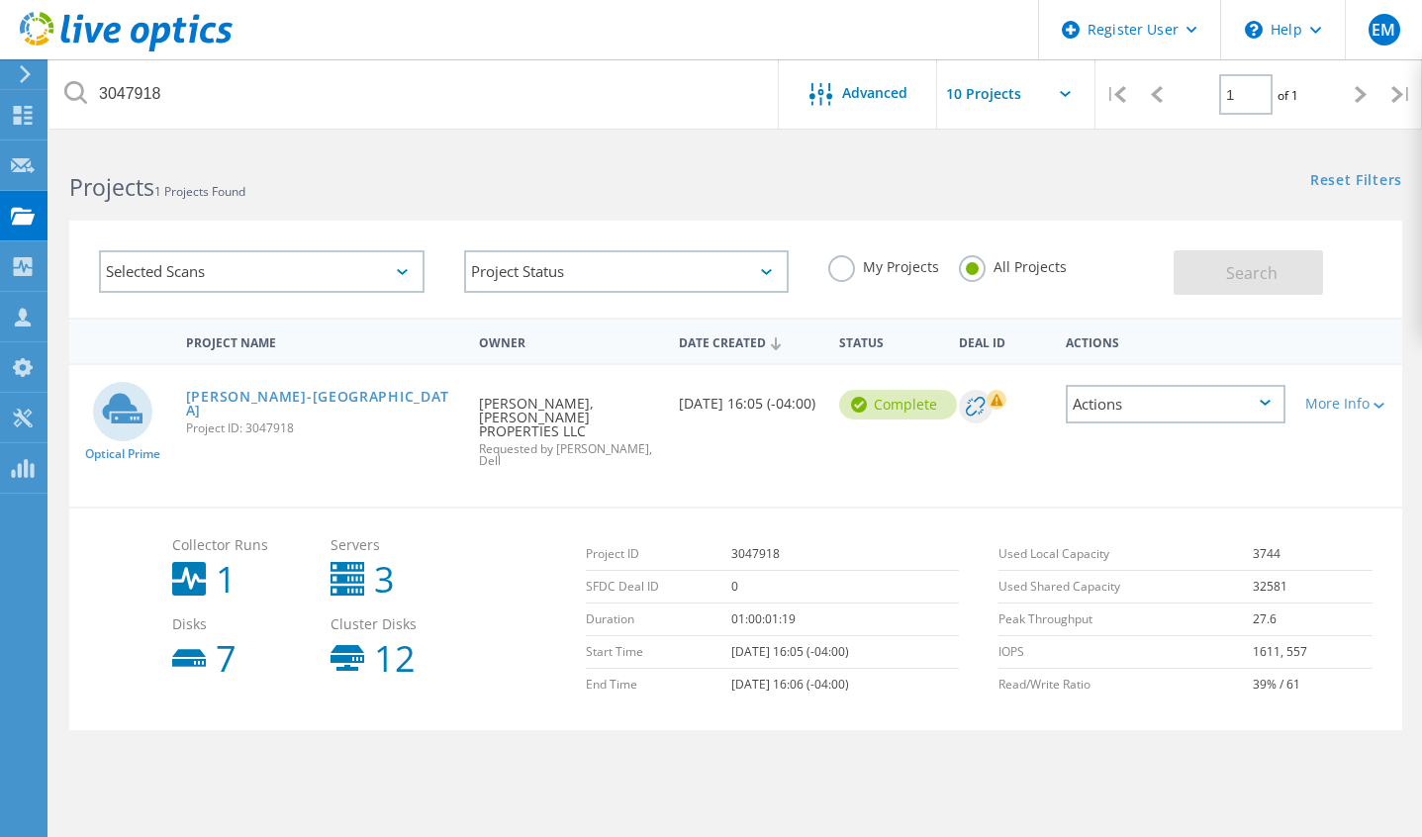
click at [869, 277] on div "My Projects" at bounding box center [883, 269] width 111 height 29
click at [873, 268] on label "My Projects" at bounding box center [883, 264] width 111 height 19
click at [0, 0] on input "My Projects" at bounding box center [0, 0] width 0 height 0
click at [1017, 267] on label "All Projects" at bounding box center [1013, 264] width 108 height 19
click at [0, 0] on input "All Projects" at bounding box center [0, 0] width 0 height 0
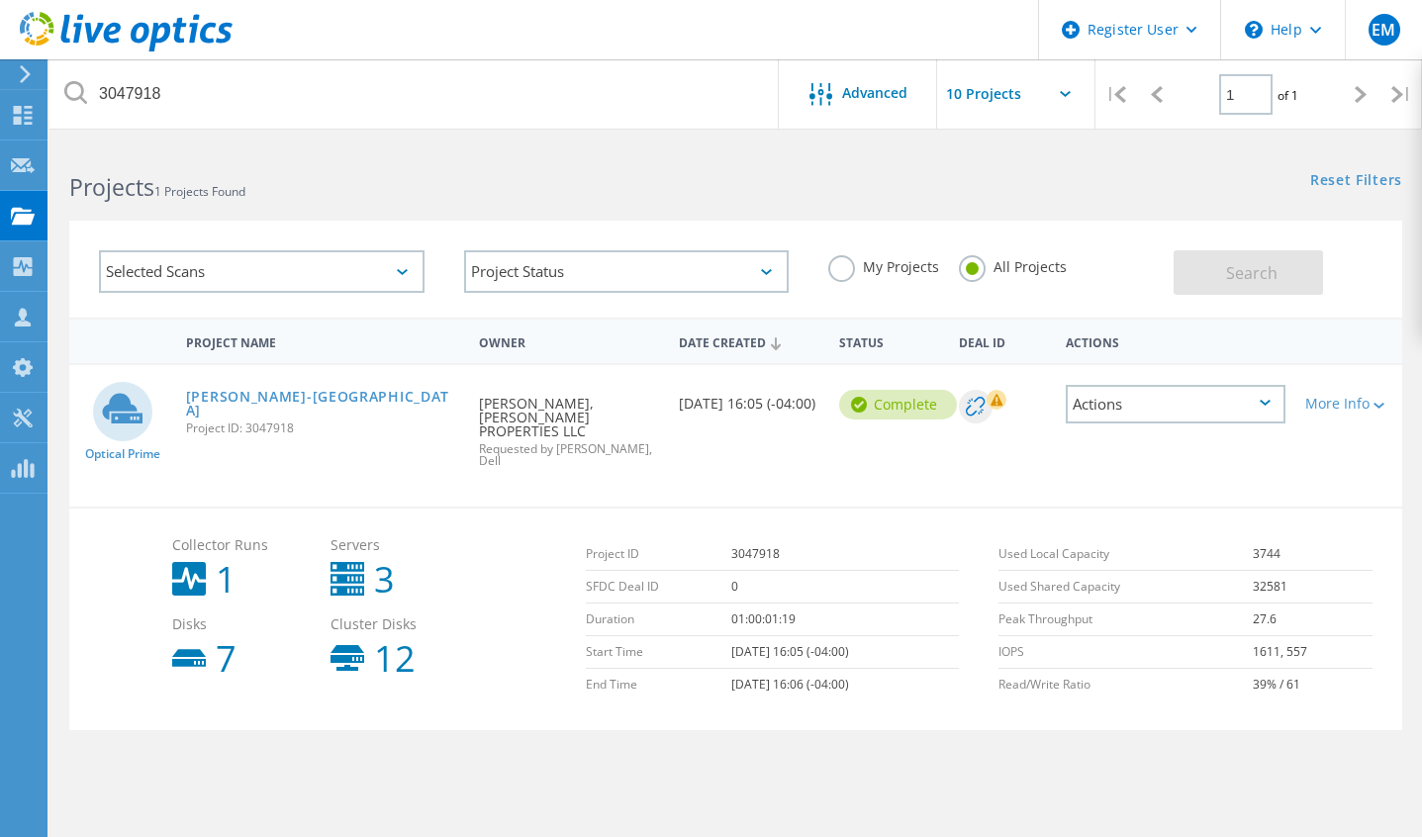
click at [1123, 408] on div "Actions" at bounding box center [1176, 404] width 220 height 39
click at [1121, 420] on div "Share" at bounding box center [1176, 420] width 216 height 31
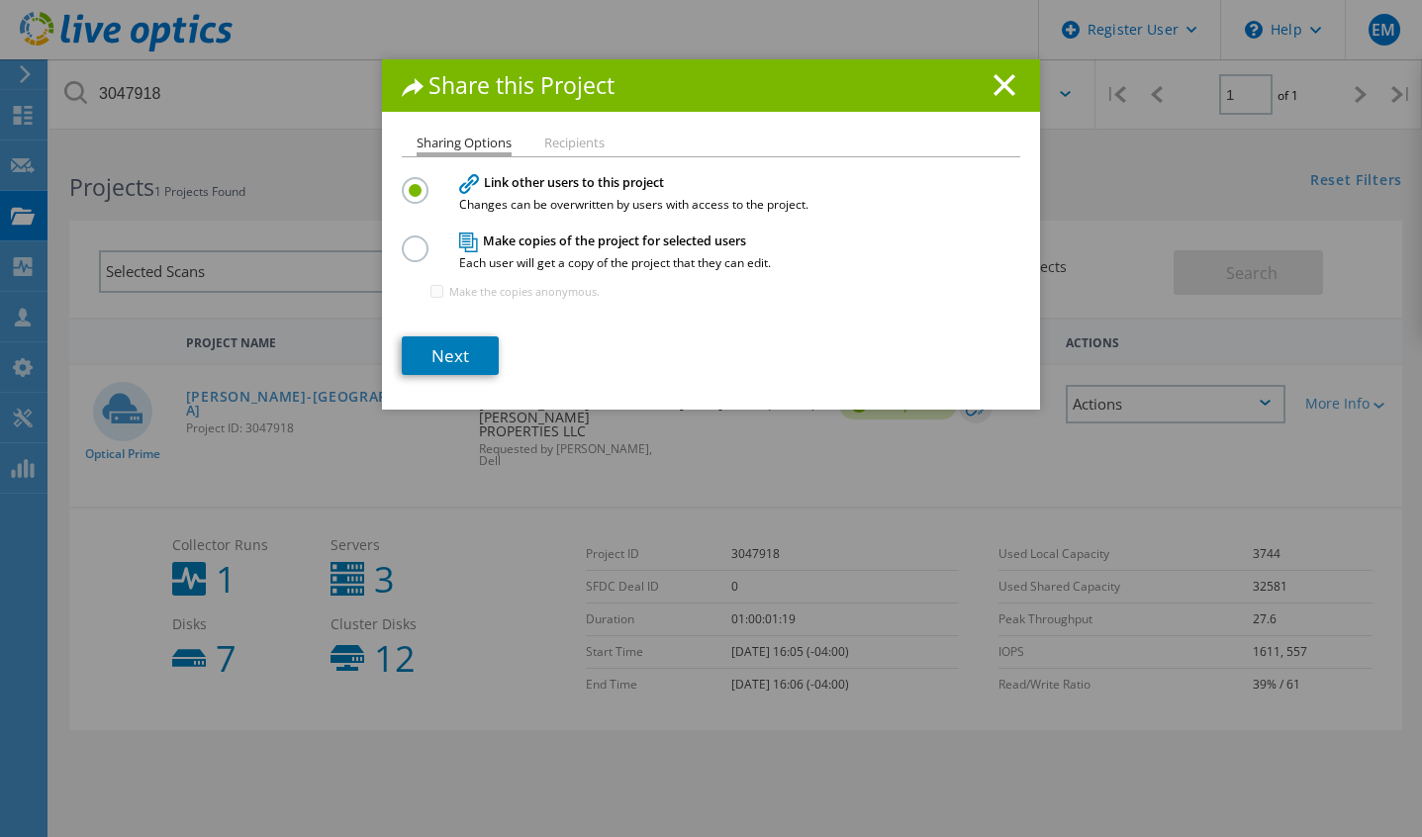
click at [559, 140] on li "Recipients" at bounding box center [574, 145] width 60 height 16
click at [997, 85] on line at bounding box center [1004, 85] width 20 height 20
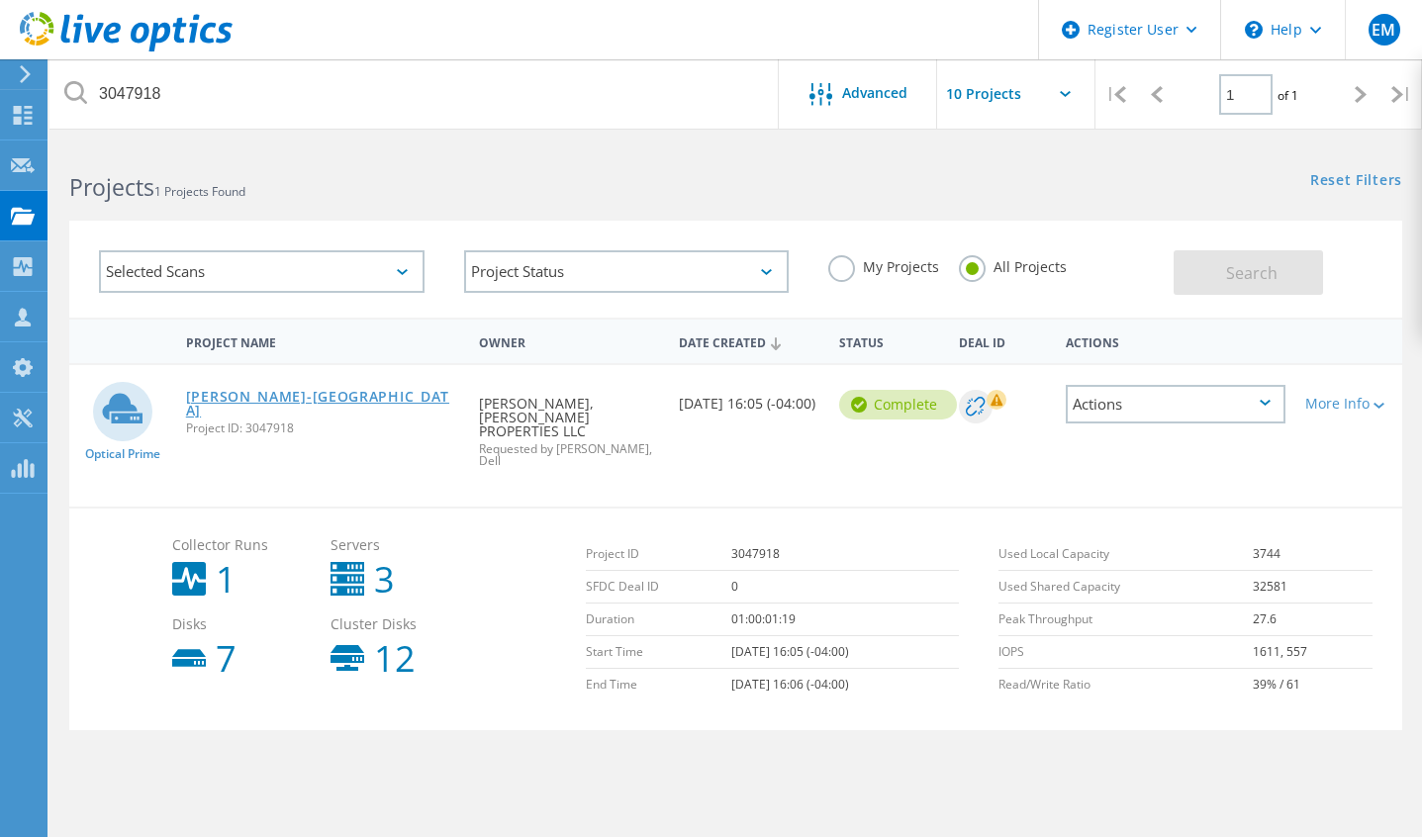
click at [216, 393] on link "[PERSON_NAME]-[GEOGRAPHIC_DATA]" at bounding box center [322, 404] width 273 height 28
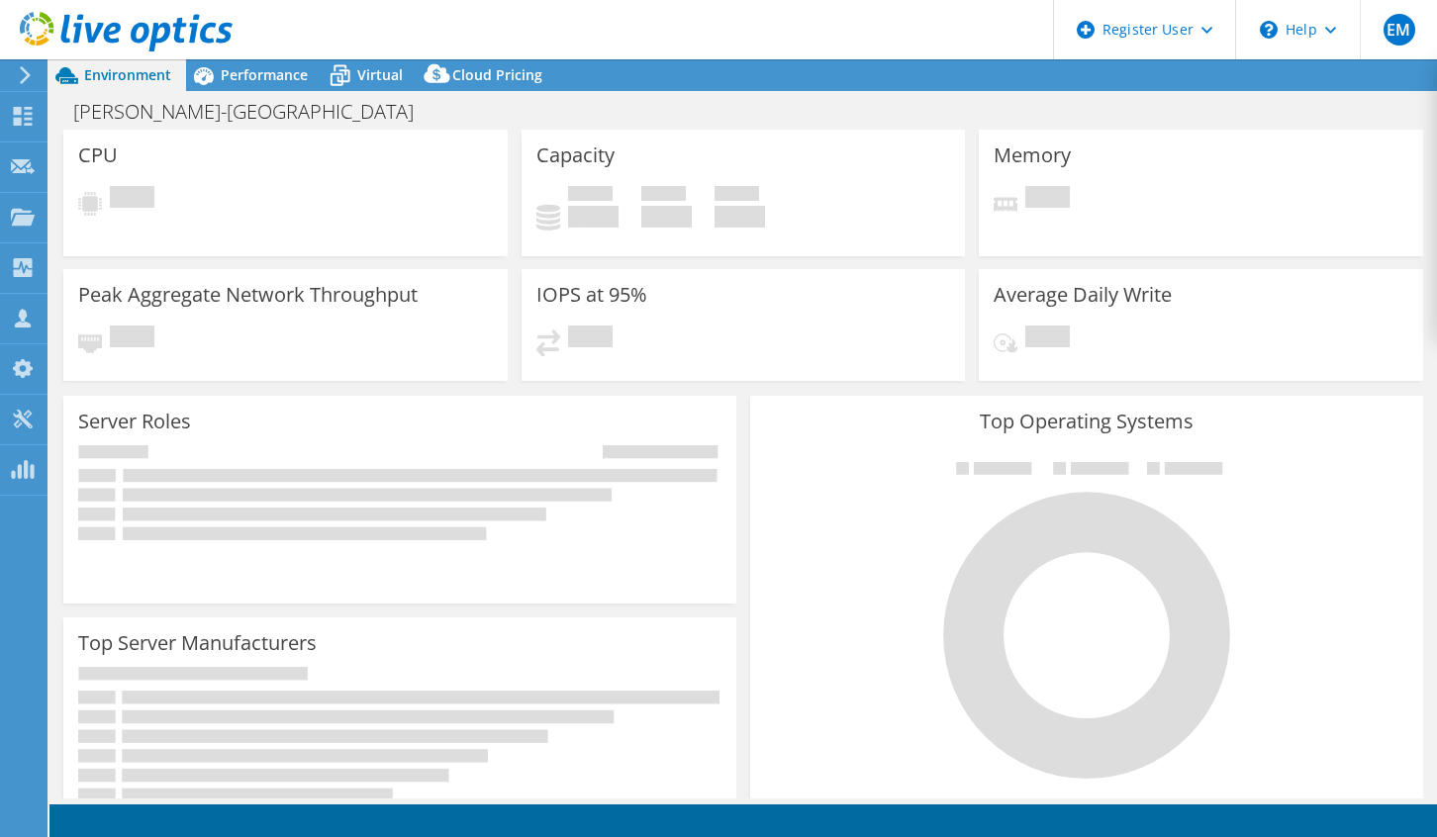
select select "USD"
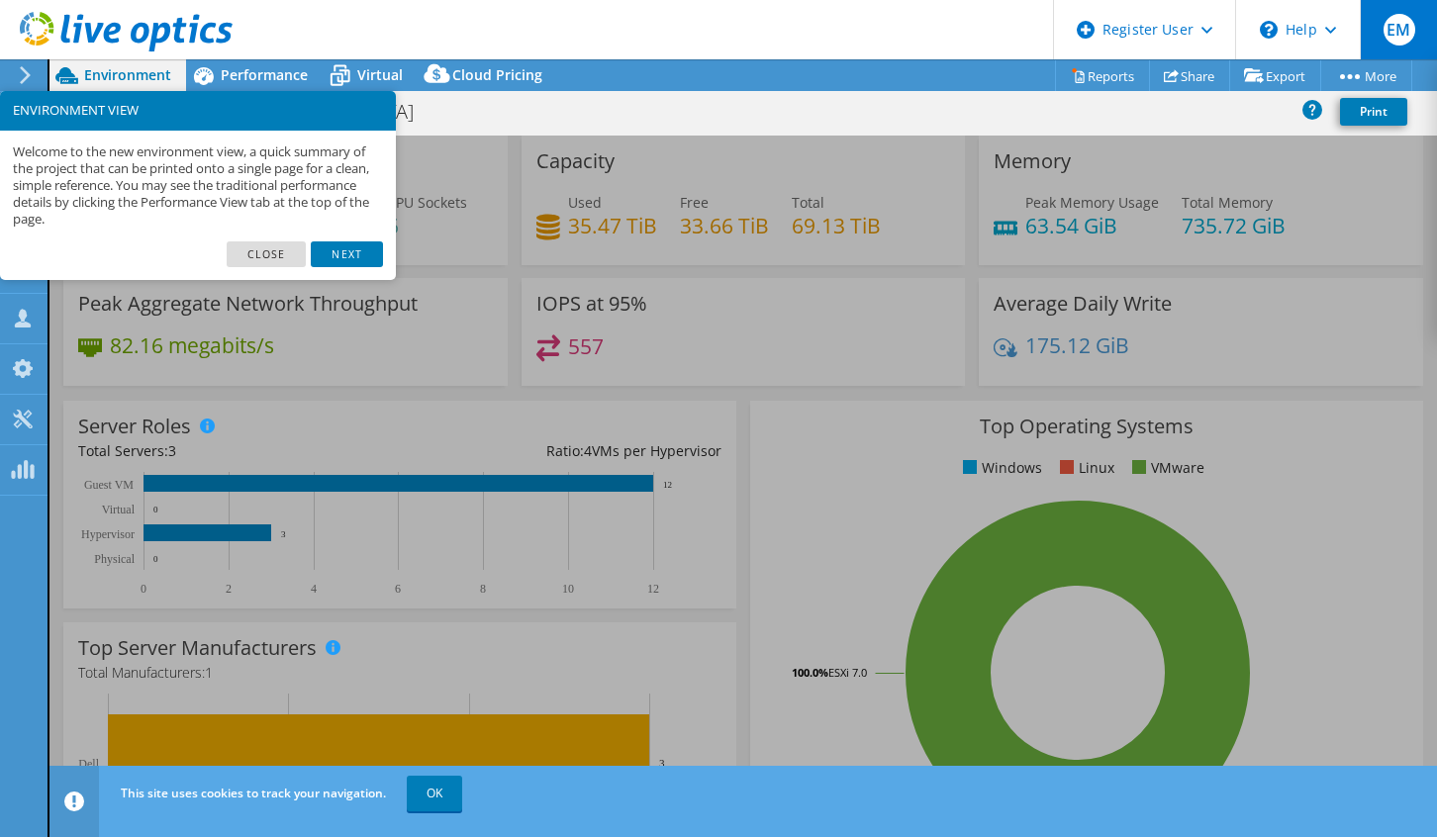
click at [1395, 18] on span "EM" at bounding box center [1399, 30] width 32 height 32
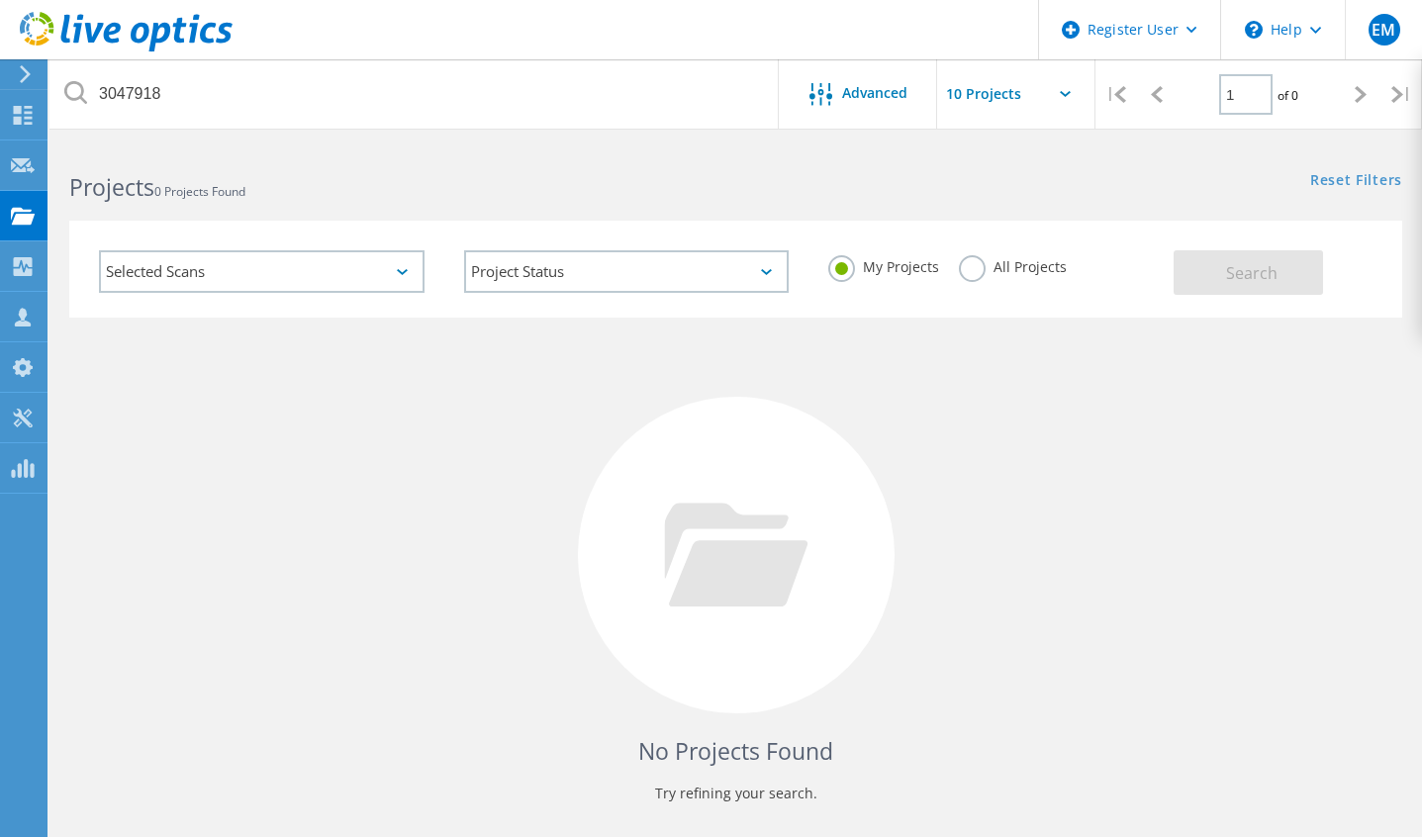
click at [989, 270] on label "All Projects" at bounding box center [1013, 264] width 108 height 19
click at [0, 0] on input "All Projects" at bounding box center [0, 0] width 0 height 0
click at [1219, 271] on button "Search" at bounding box center [1248, 272] width 149 height 45
